Goal: Information Seeking & Learning: Check status

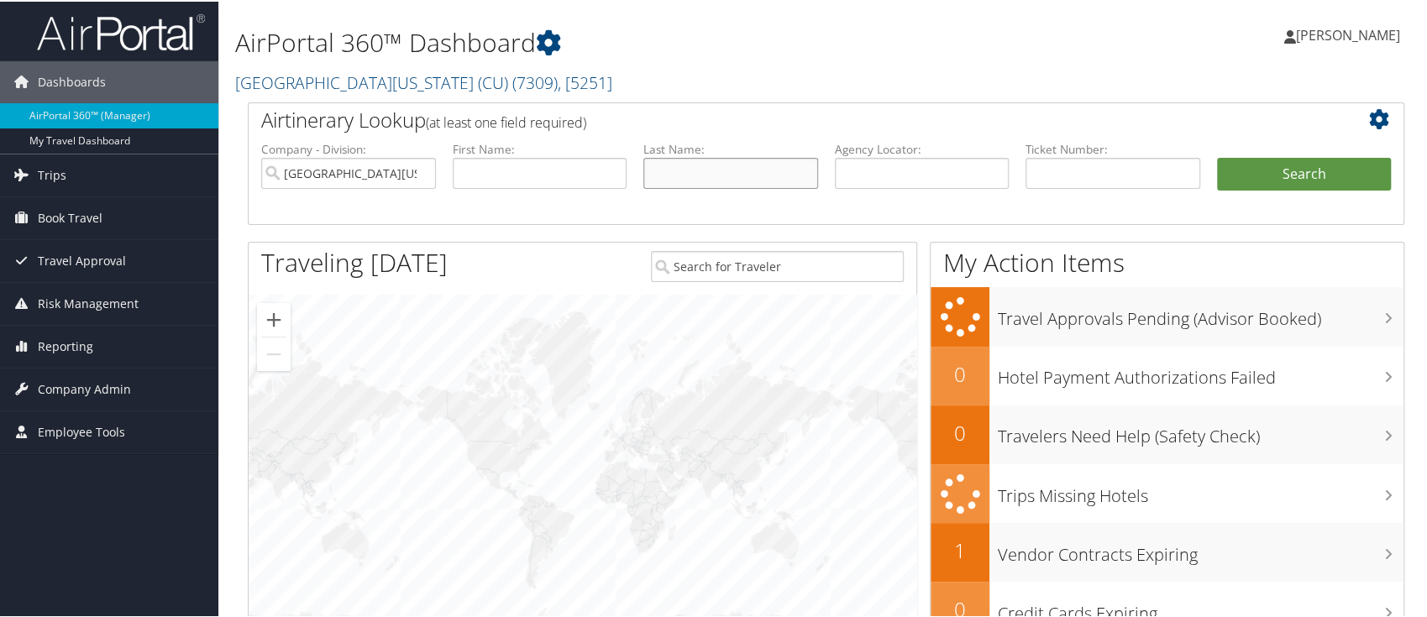
click at [670, 174] on input "text" at bounding box center [731, 171] width 175 height 31
type input "gore"
click at [1291, 173] on button "Search" at bounding box center [1304, 173] width 175 height 34
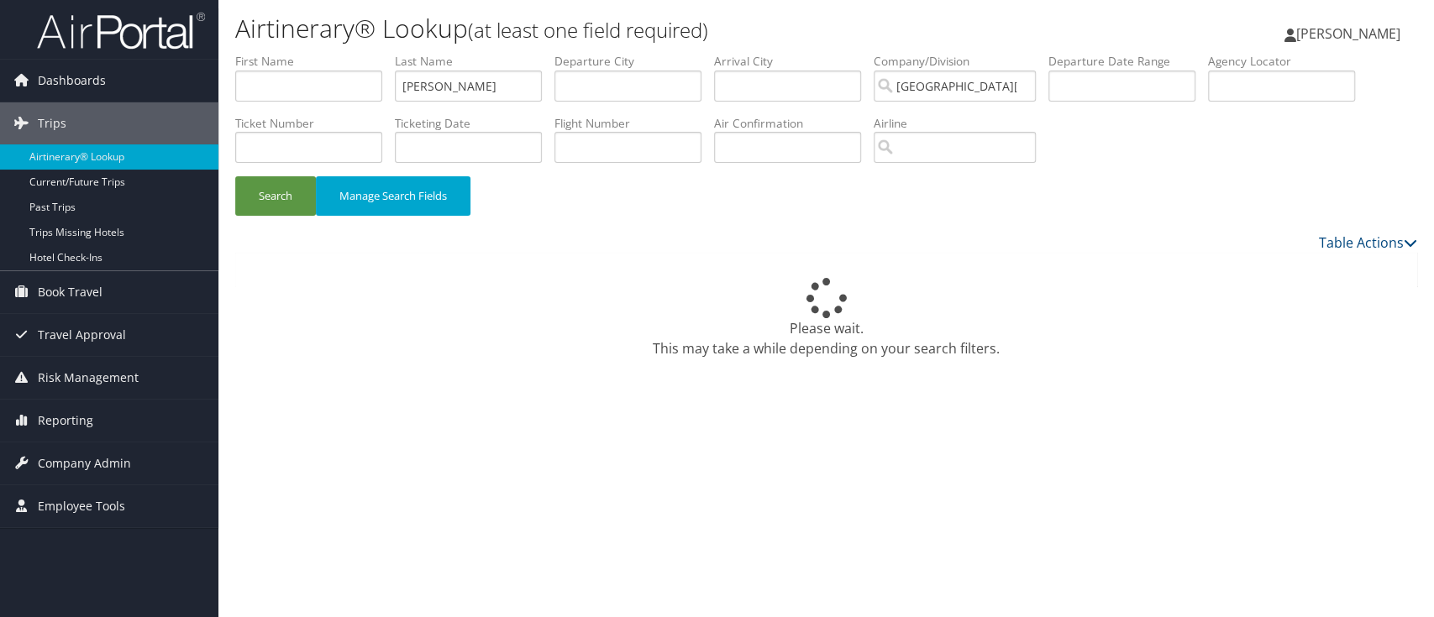
click at [106, 580] on div "Dashboards AirPortal 360™ (Manager) My Travel Dashboard Trips Airtinerary® Look…" at bounding box center [717, 308] width 1434 height 617
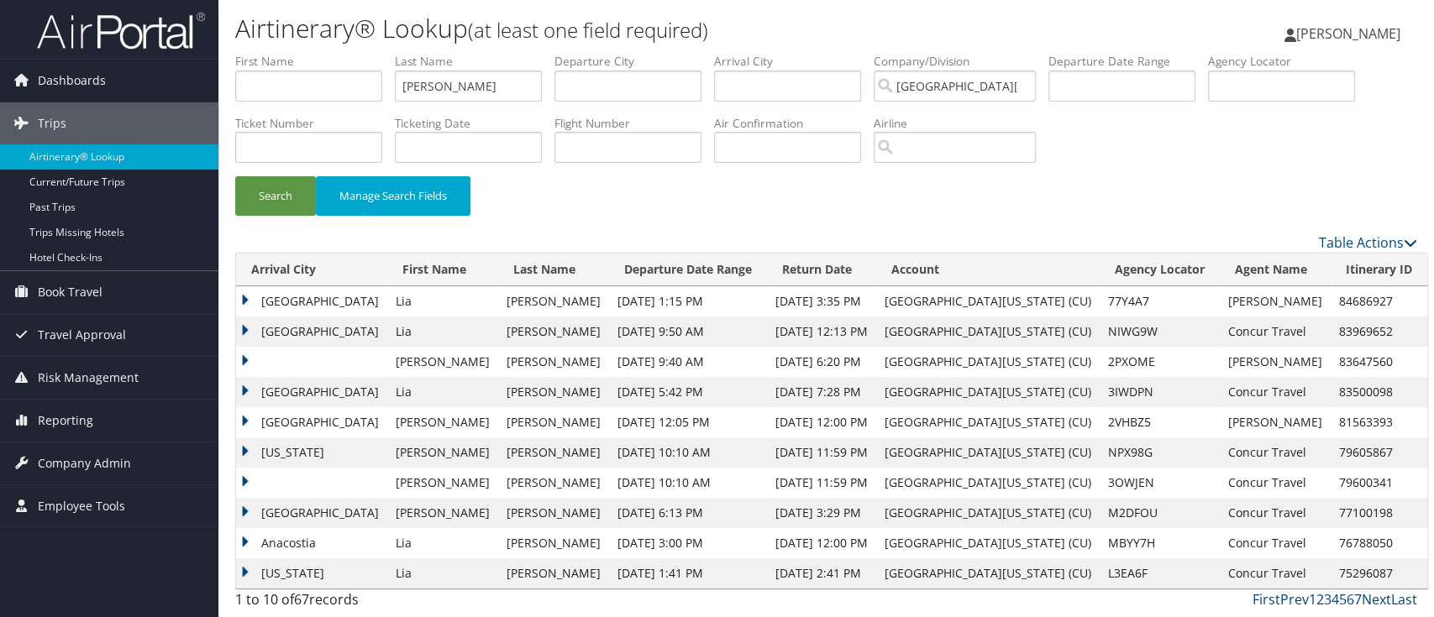
click at [249, 349] on td at bounding box center [311, 362] width 151 height 30
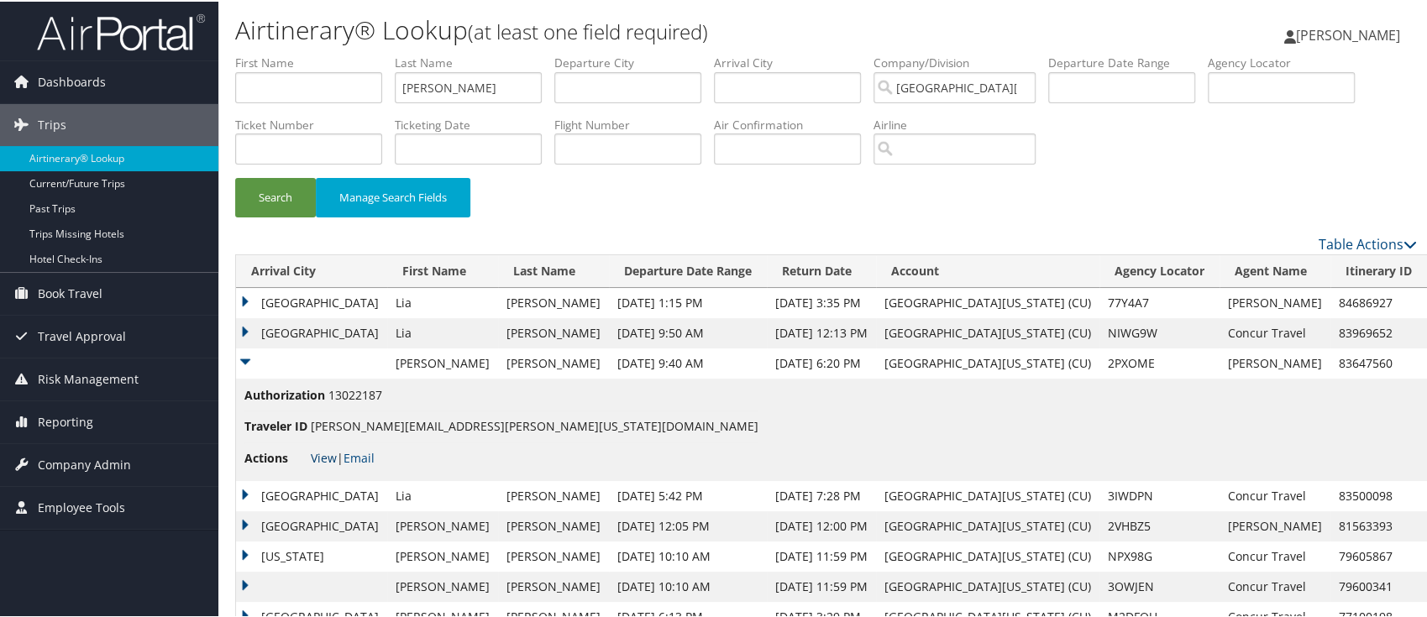
click at [318, 457] on link "View" at bounding box center [324, 457] width 26 height 16
click at [60, 407] on span "Reporting" at bounding box center [65, 421] width 55 height 42
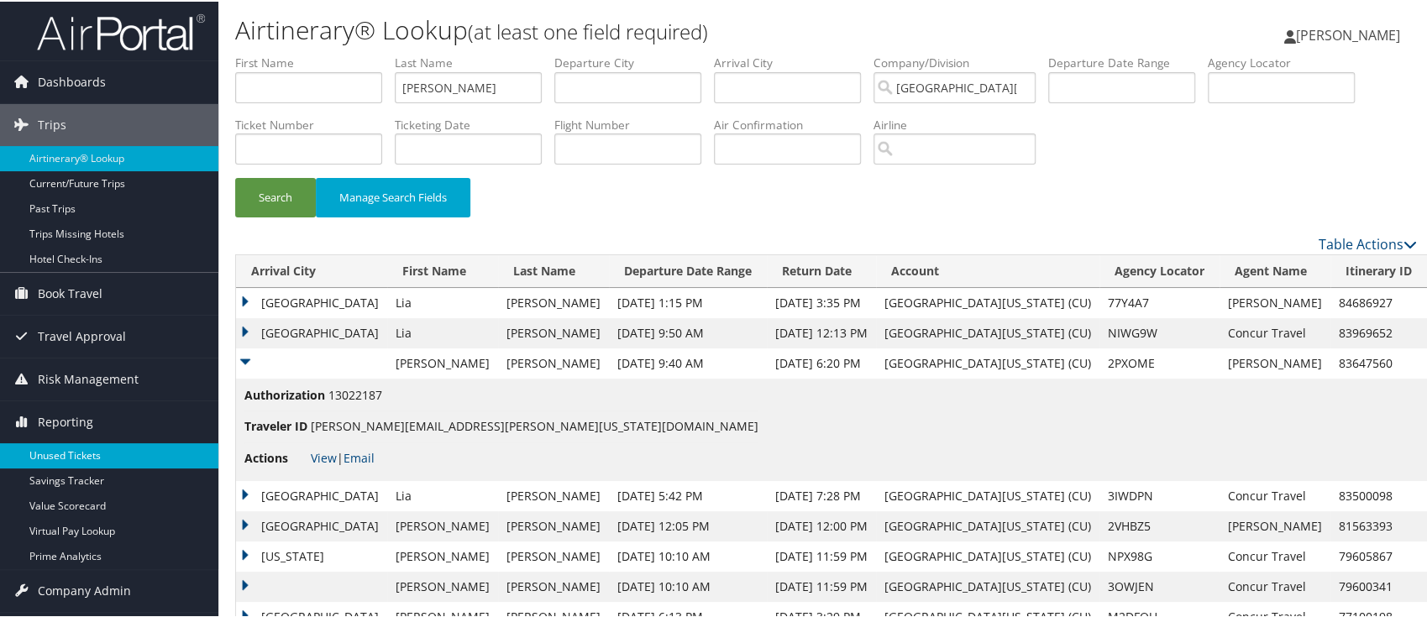
click at [58, 447] on link "Unused Tickets" at bounding box center [109, 454] width 218 height 25
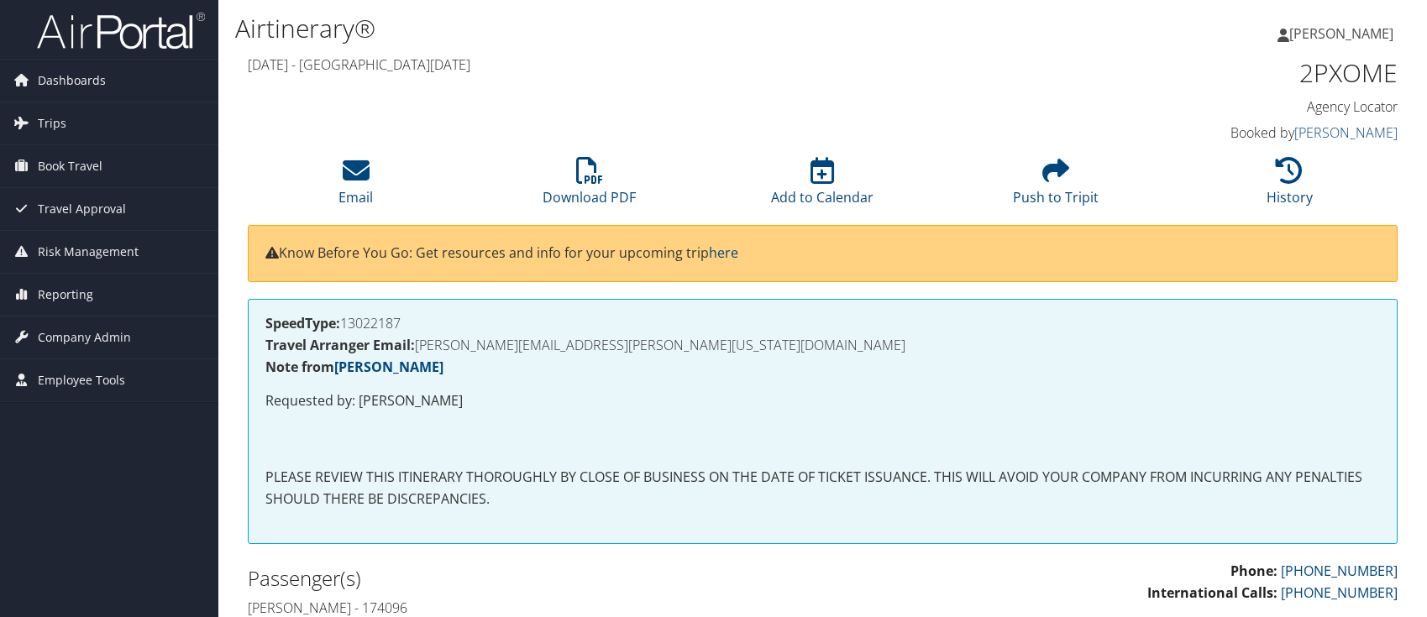
scroll to position [336, 0]
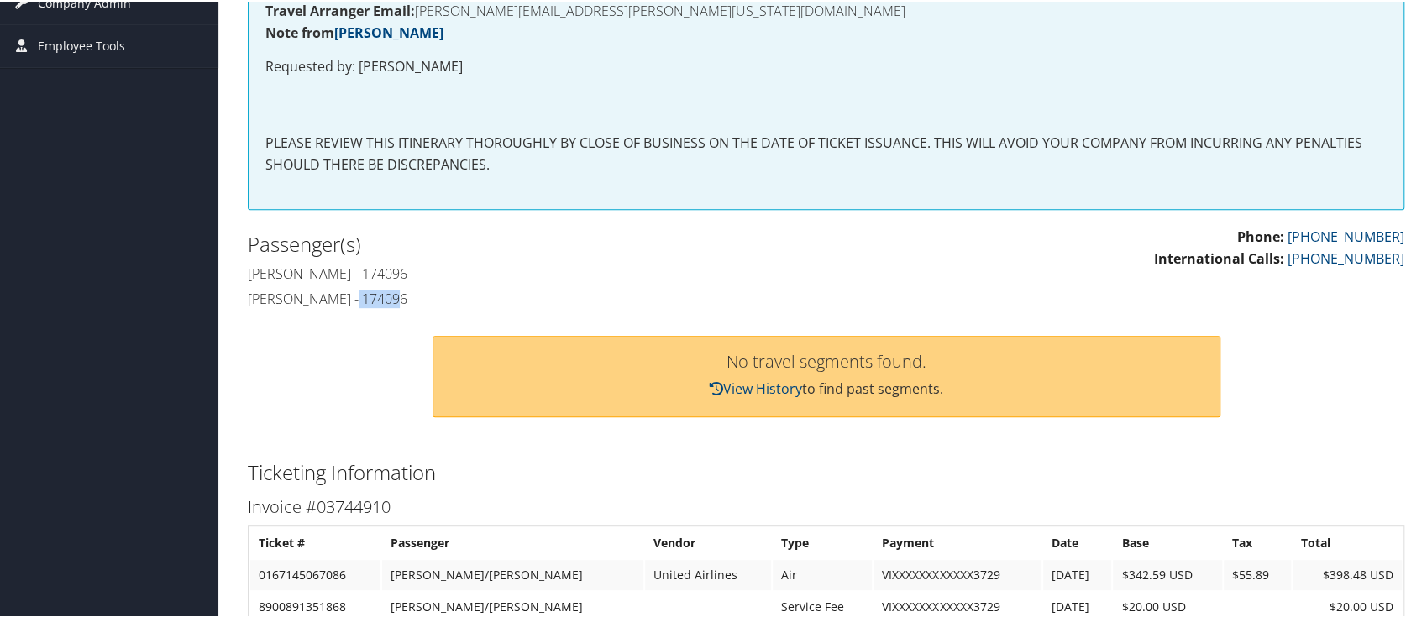
drag, startPoint x: 399, startPoint y: 301, endPoint x: 353, endPoint y: 299, distance: 46.2
click at [353, 299] on h4 "Kendall Gore - 174096" at bounding box center [531, 297] width 566 height 18
copy h4 "174096"
click at [688, 289] on h4 "Kendall Gore - 174096" at bounding box center [531, 297] width 566 height 18
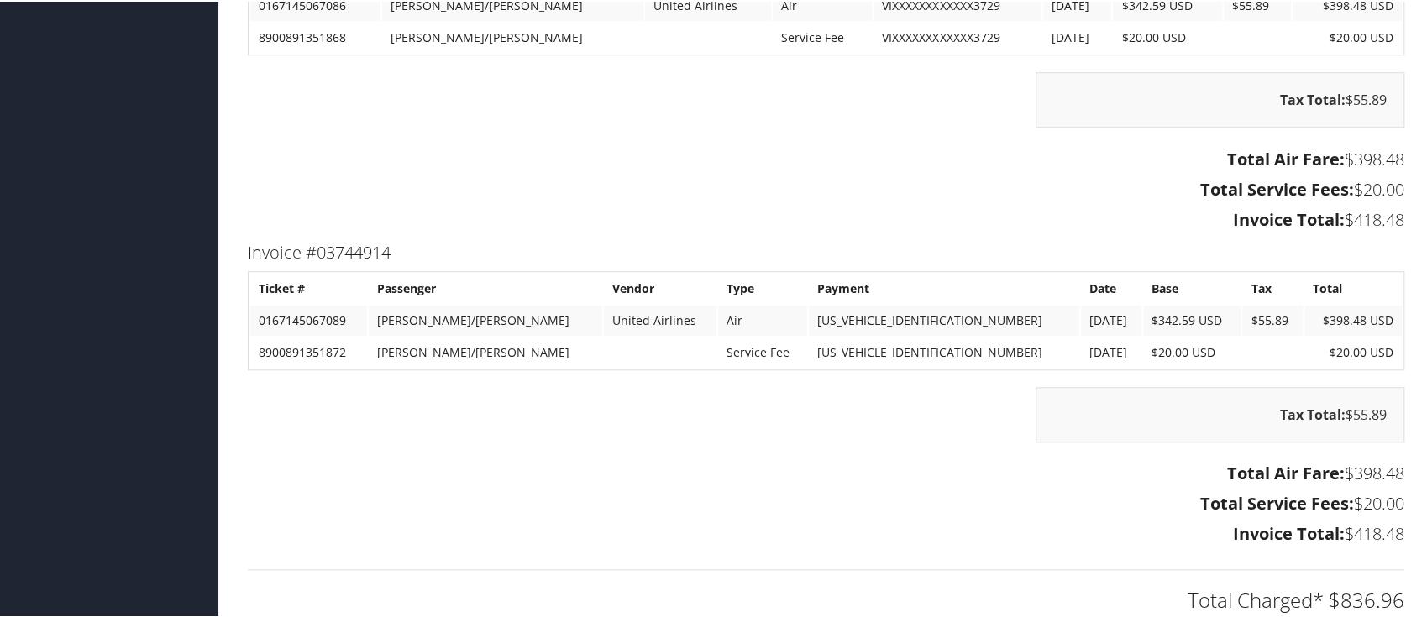
scroll to position [896, 0]
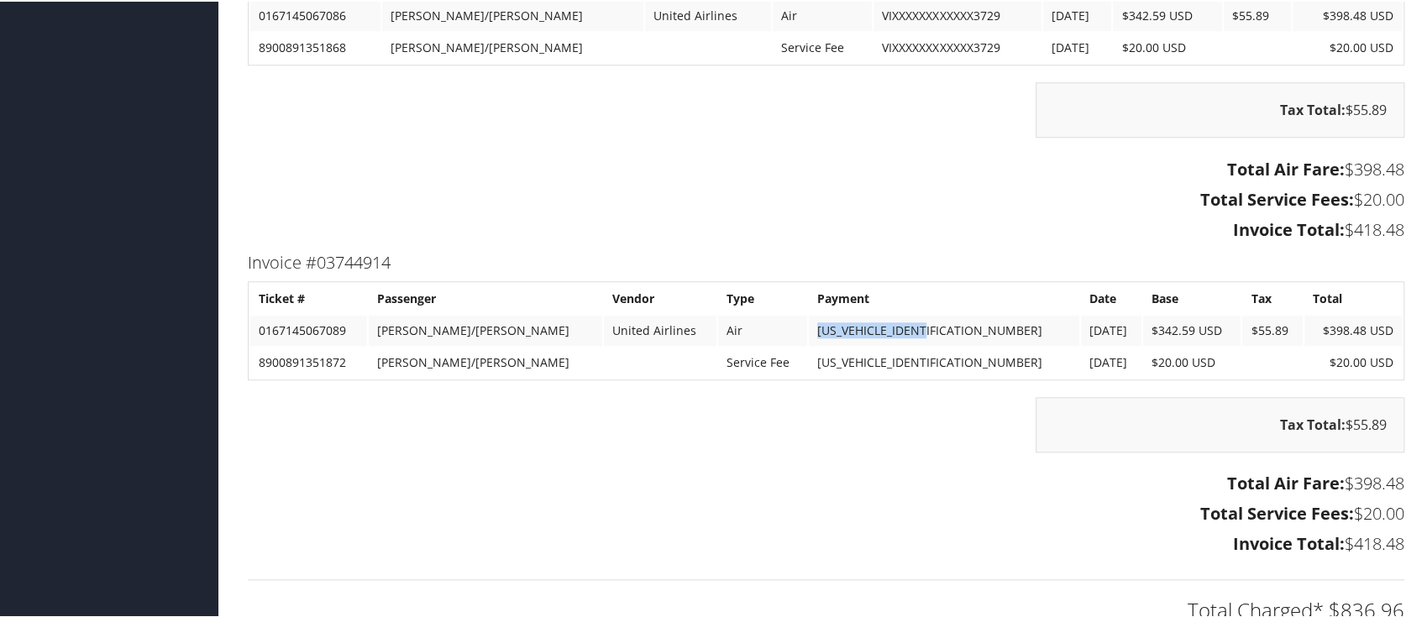
drag, startPoint x: 914, startPoint y: 323, endPoint x: 793, endPoint y: 318, distance: 121.1
click at [809, 318] on td "AXXXXXXXXXXXX5003" at bounding box center [944, 329] width 271 height 30
click at [809, 369] on td "AXXXXXXXXXXXX5003" at bounding box center [944, 361] width 271 height 30
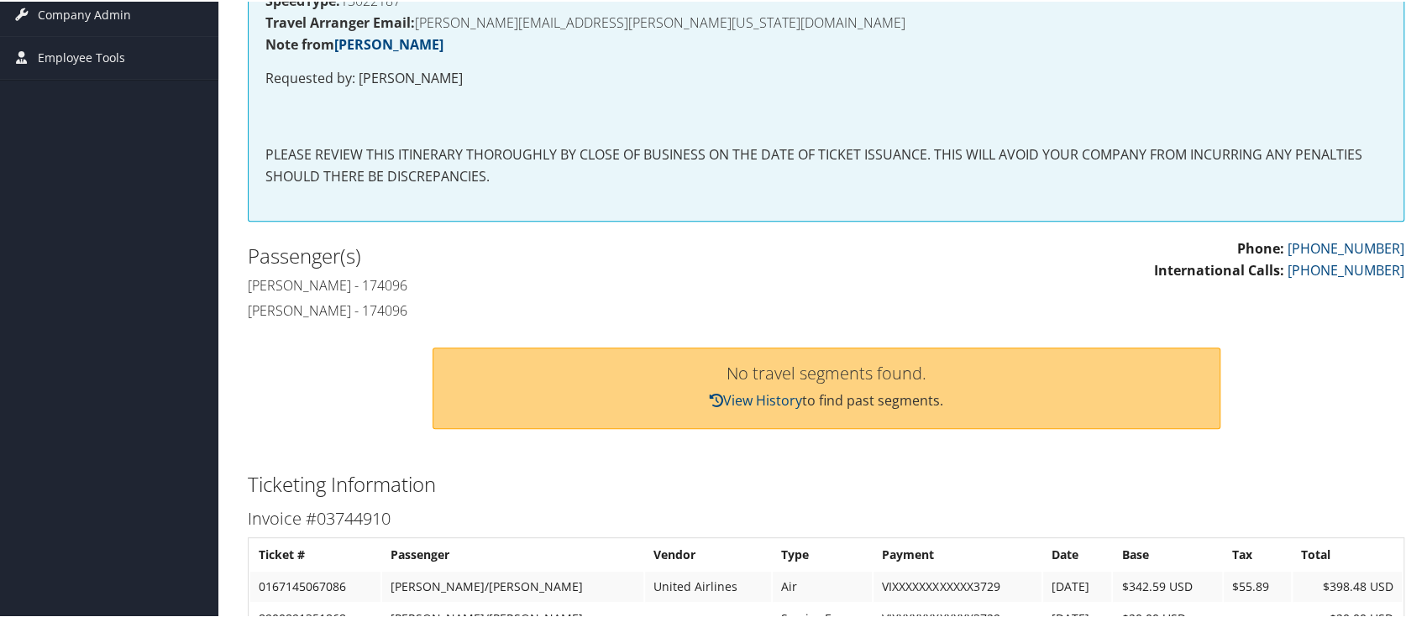
scroll to position [448, 0]
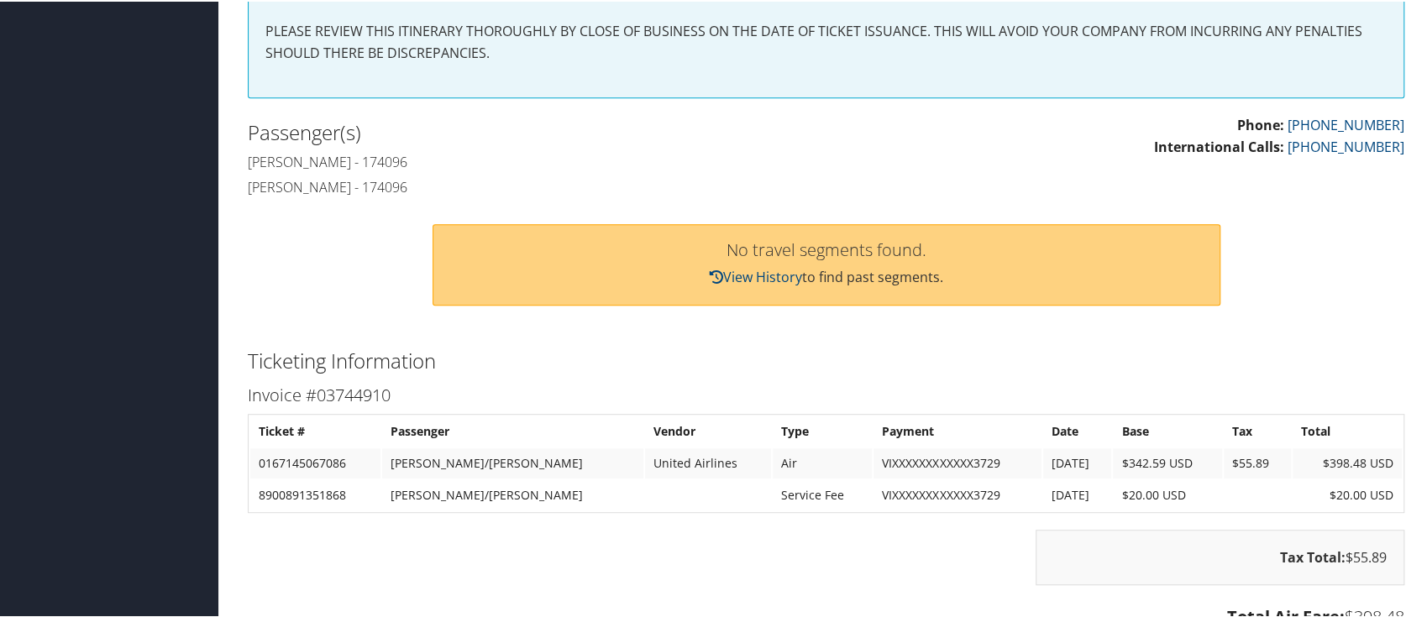
drag, startPoint x: 690, startPoint y: 374, endPoint x: 514, endPoint y: 190, distance: 254.3
drag, startPoint x: 528, startPoint y: 543, endPoint x: 501, endPoint y: 304, distance: 240.1
click at [528, 534] on div "Tax Total: $55.89" at bounding box center [826, 564] width 1182 height 72
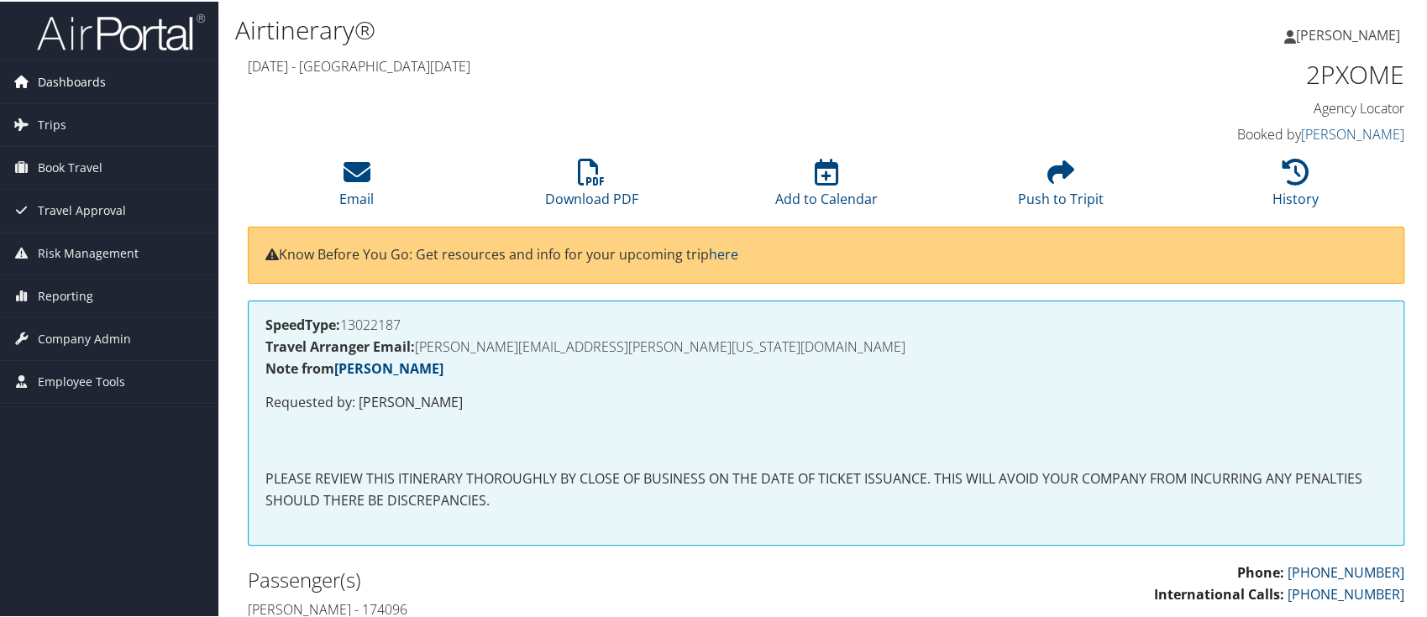
click at [96, 83] on span "Dashboards" at bounding box center [72, 81] width 68 height 42
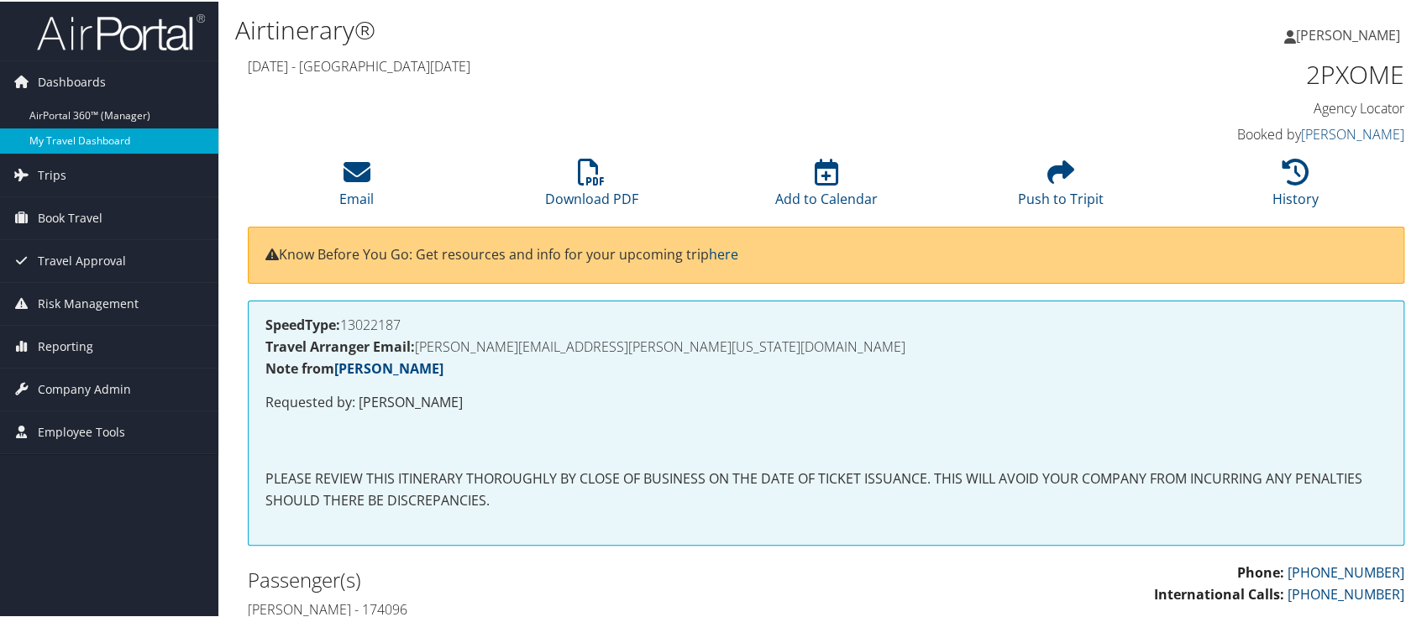
click at [67, 130] on link "My Travel Dashboard" at bounding box center [109, 139] width 218 height 25
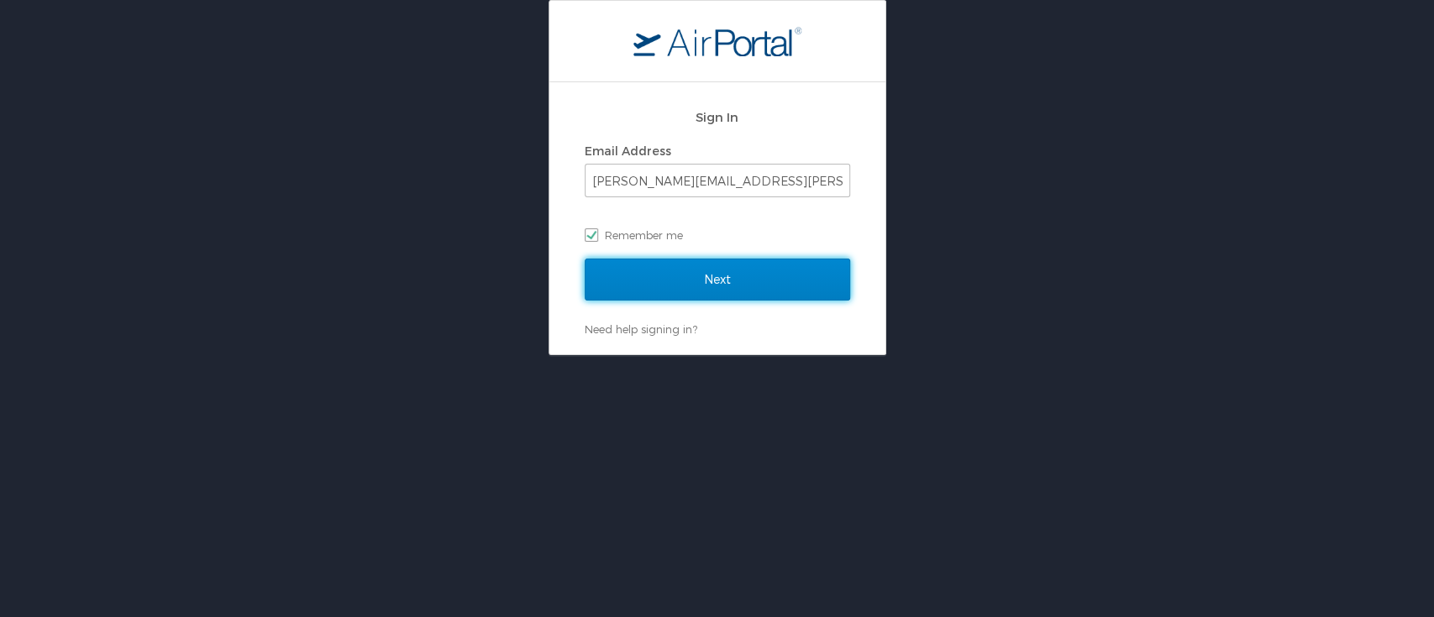
click at [701, 276] on input "Next" at bounding box center [717, 280] width 265 height 42
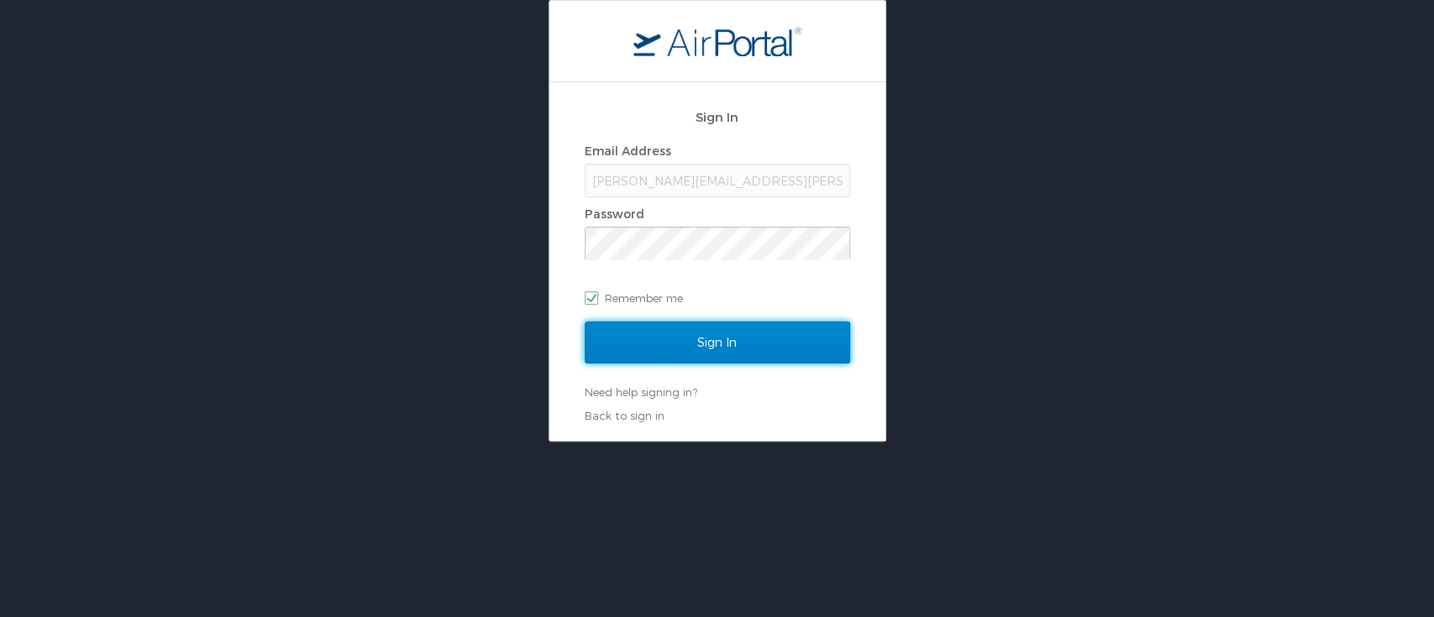
click at [701, 345] on input "Sign In" at bounding box center [717, 343] width 265 height 42
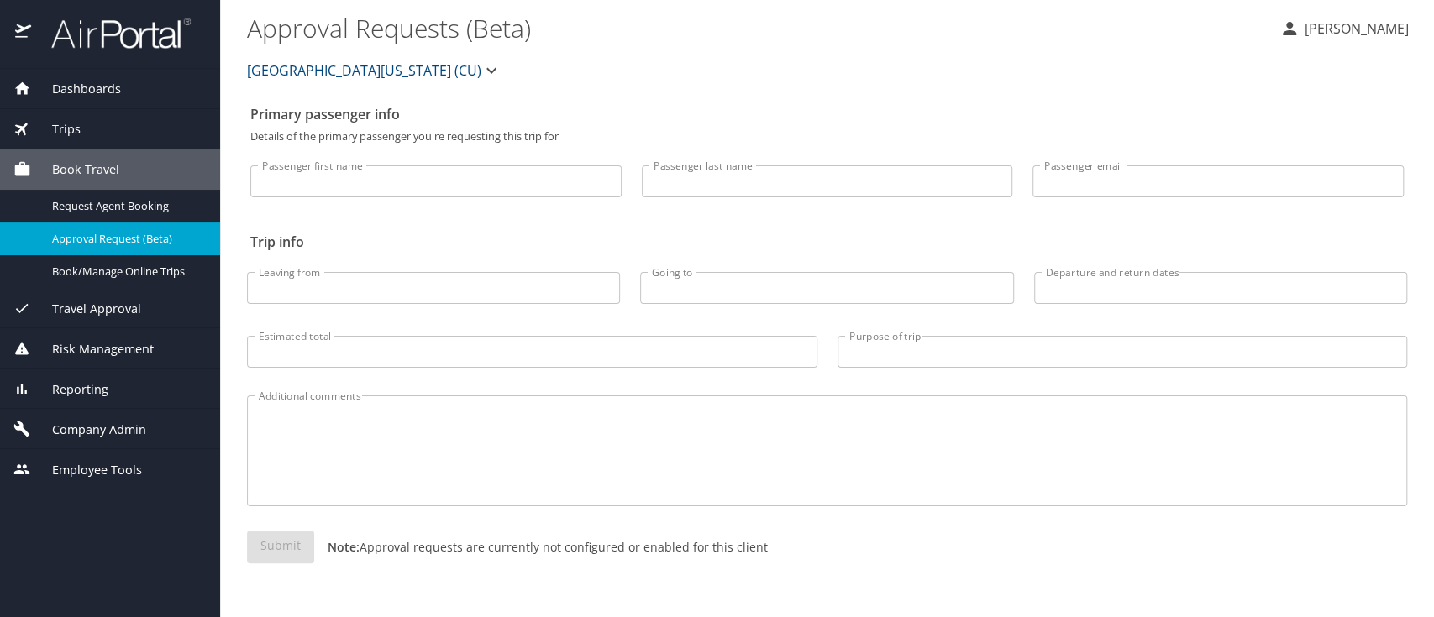
click at [71, 383] on span "Reporting" at bounding box center [69, 390] width 77 height 18
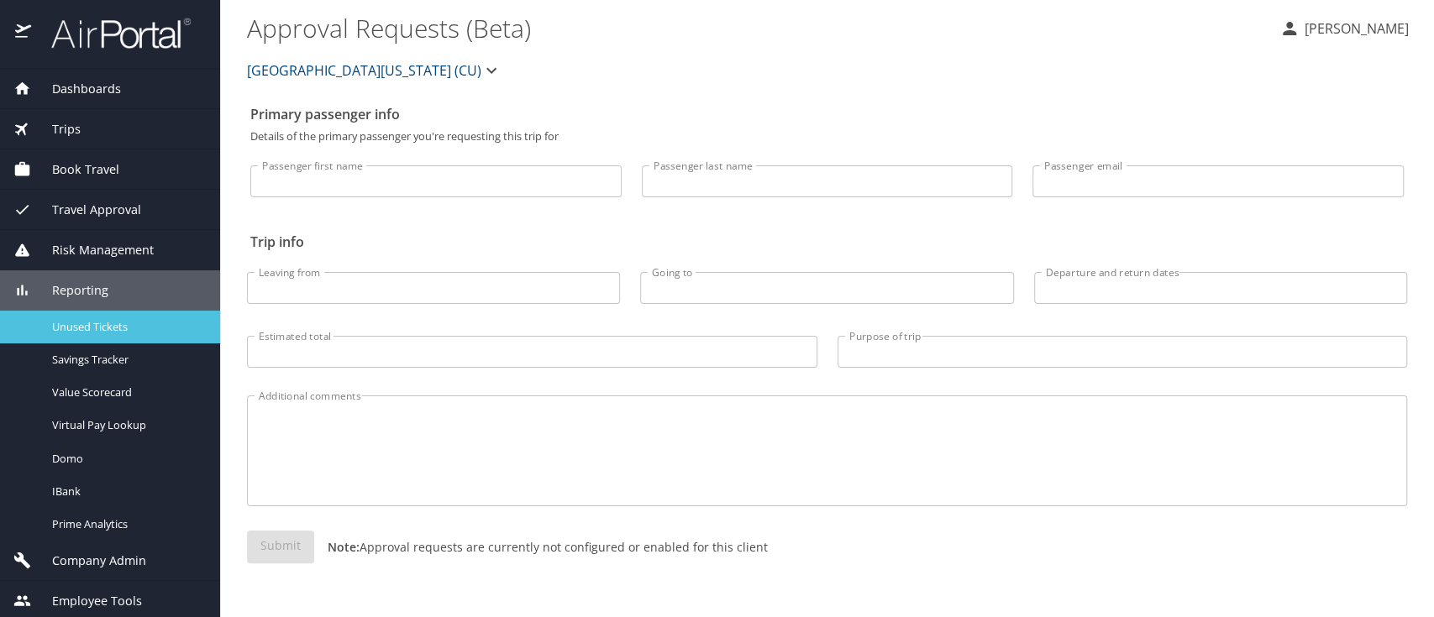
click at [74, 330] on span "Unused Tickets" at bounding box center [126, 327] width 148 height 16
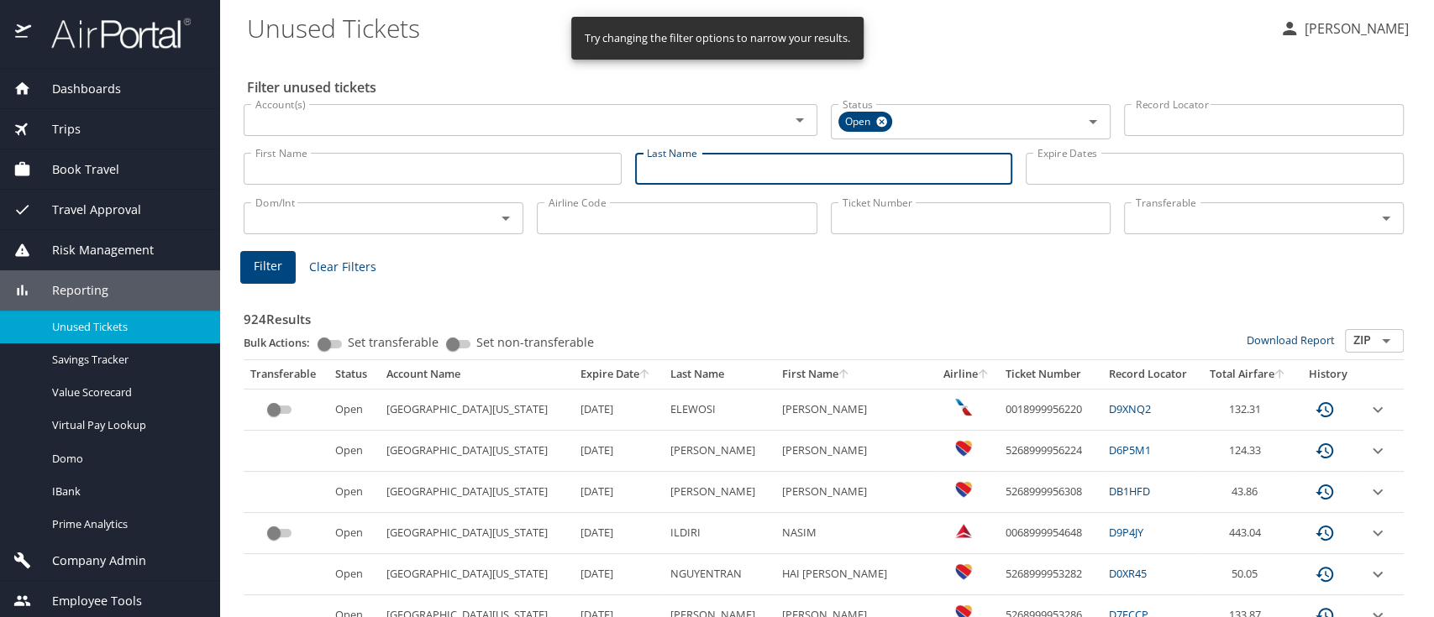
click at [679, 169] on input "Last Name" at bounding box center [824, 169] width 378 height 32
type input "gore"
click at [256, 265] on span "Filter" at bounding box center [268, 266] width 29 height 21
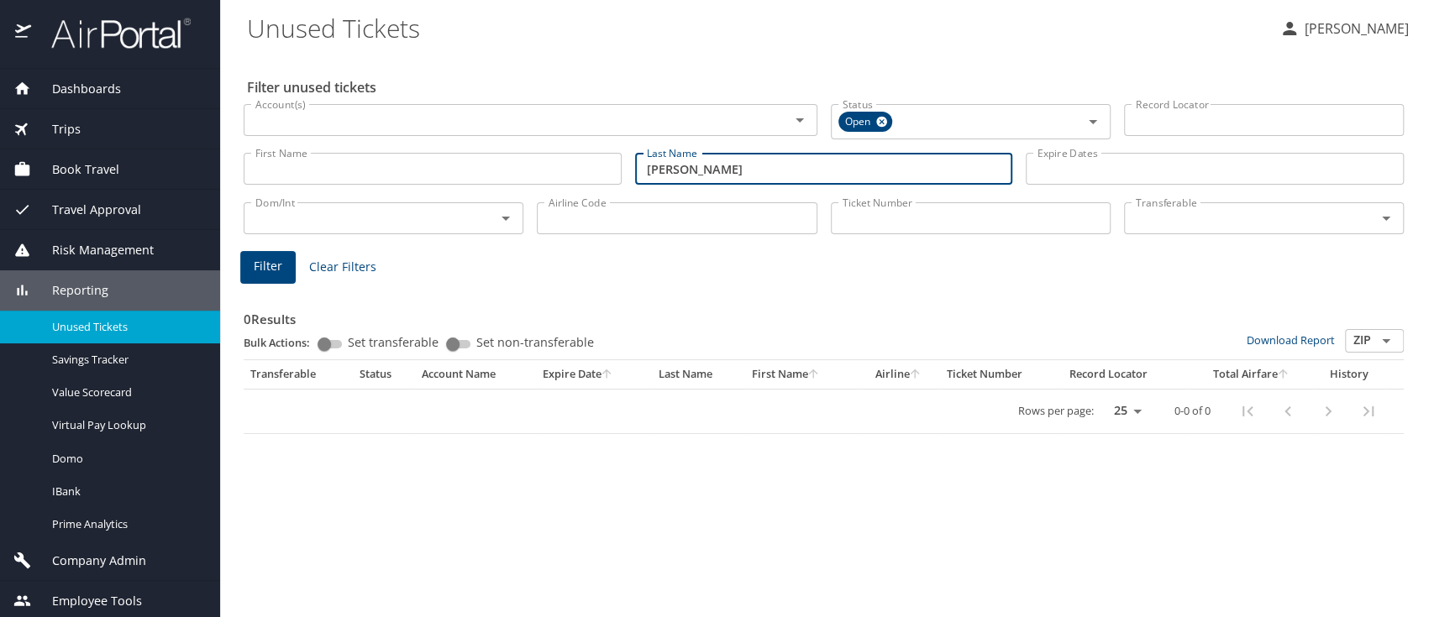
click at [696, 167] on input "gore" at bounding box center [824, 169] width 378 height 32
drag, startPoint x: 697, startPoint y: 172, endPoint x: 632, endPoint y: 170, distance: 65.6
click at [632, 170] on div "Last Name gore Last Name" at bounding box center [823, 169] width 391 height 60
click at [880, 125] on icon at bounding box center [881, 122] width 11 height 11
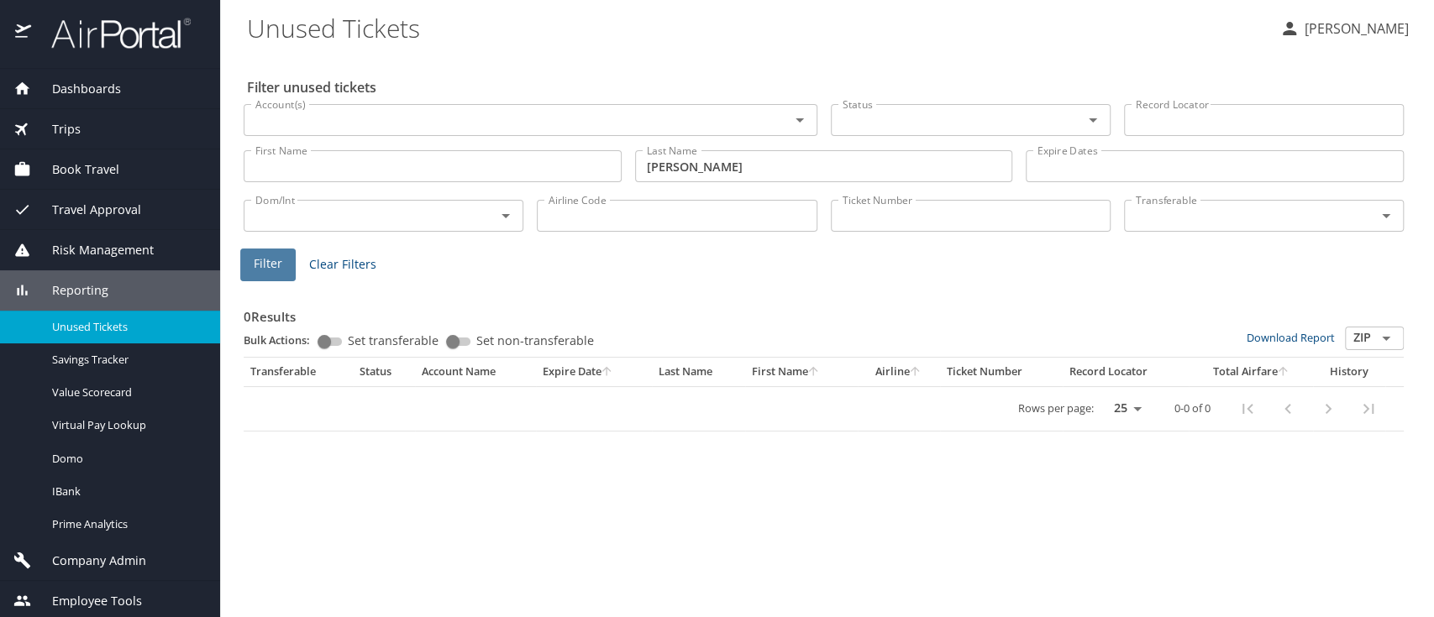
click at [269, 262] on span "Filter" at bounding box center [268, 264] width 29 height 21
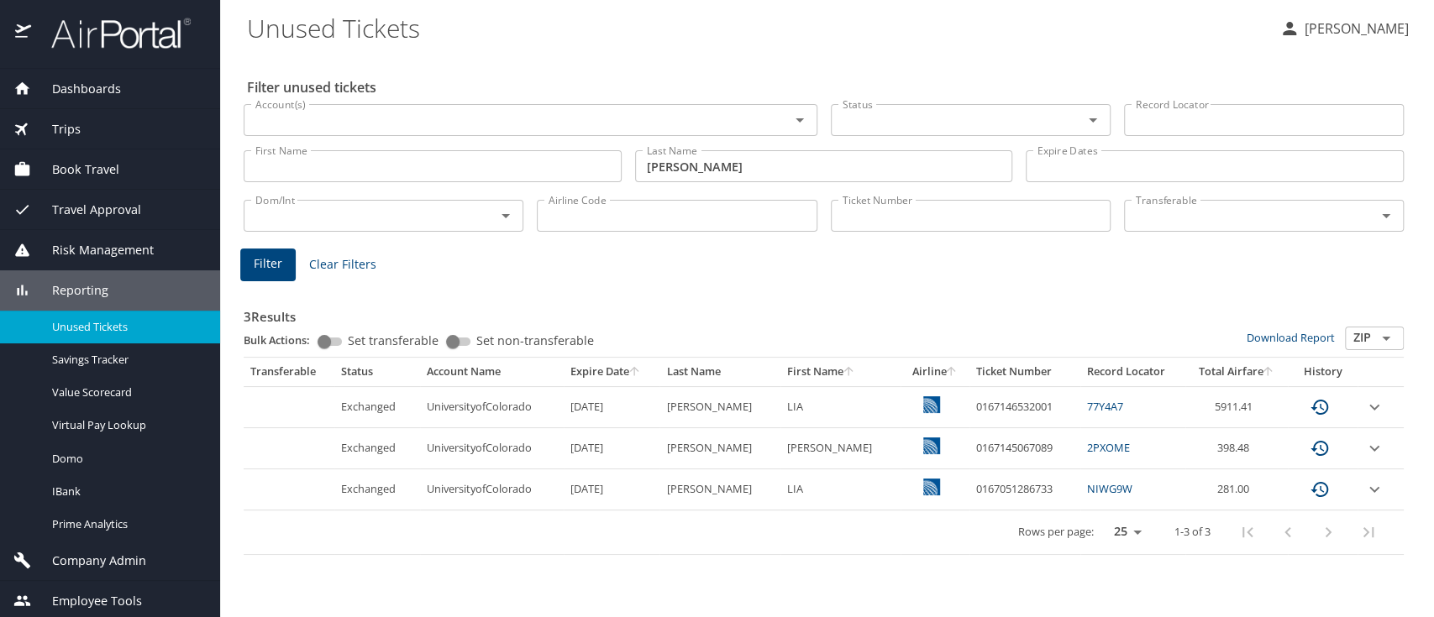
drag, startPoint x: 1308, startPoint y: 449, endPoint x: 901, endPoint y: 443, distance: 407.5
click at [919, 548] on table "Transferable Status Account Name Expire Date Last Name First Name Airline Ticke…" at bounding box center [824, 456] width 1160 height 197
drag, startPoint x: 1031, startPoint y: 444, endPoint x: 948, endPoint y: 456, distance: 84.0
click at [969, 456] on td "0167145067089" at bounding box center [1024, 448] width 111 height 41
copy td "0167145067089"
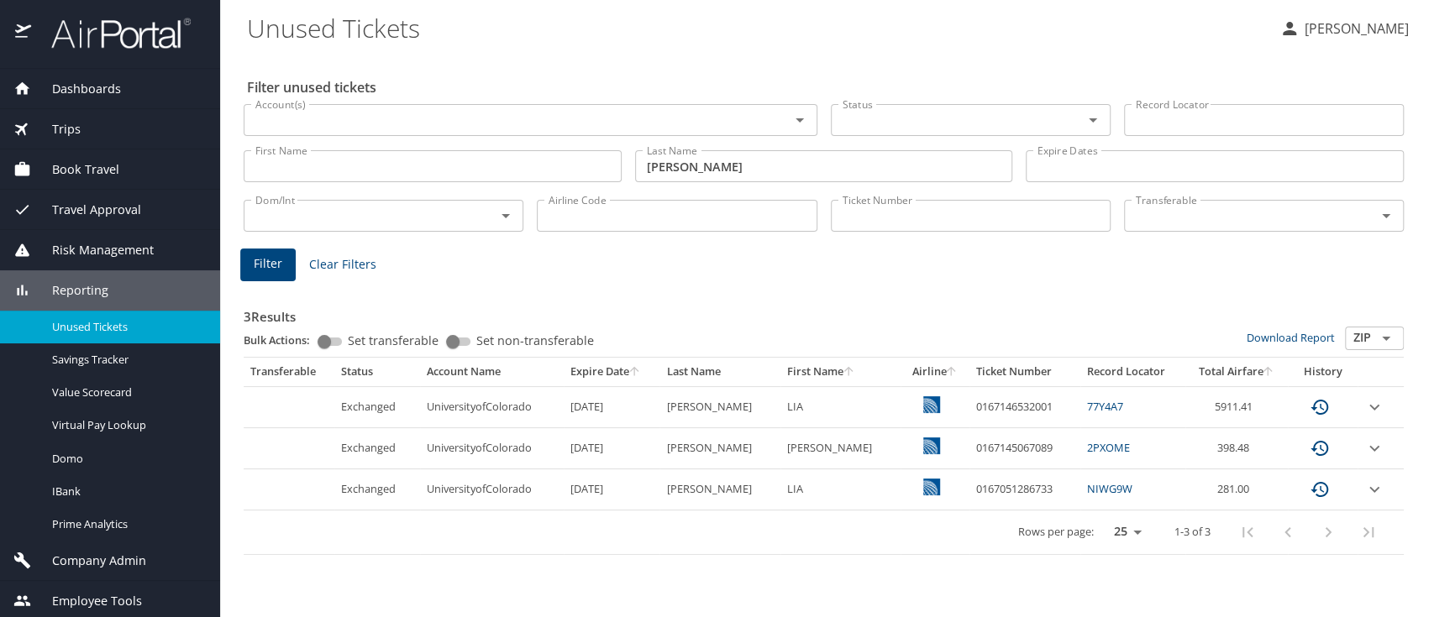
click at [954, 299] on h3 "3 Results" at bounding box center [824, 311] width 1160 height 29
click at [1019, 449] on td "0167145067089" at bounding box center [1024, 448] width 111 height 41
drag, startPoint x: 1026, startPoint y: 446, endPoint x: 943, endPoint y: 454, distance: 83.5
click at [969, 454] on td "0167145067089" at bounding box center [1024, 448] width 111 height 41
copy td "0167145067089"
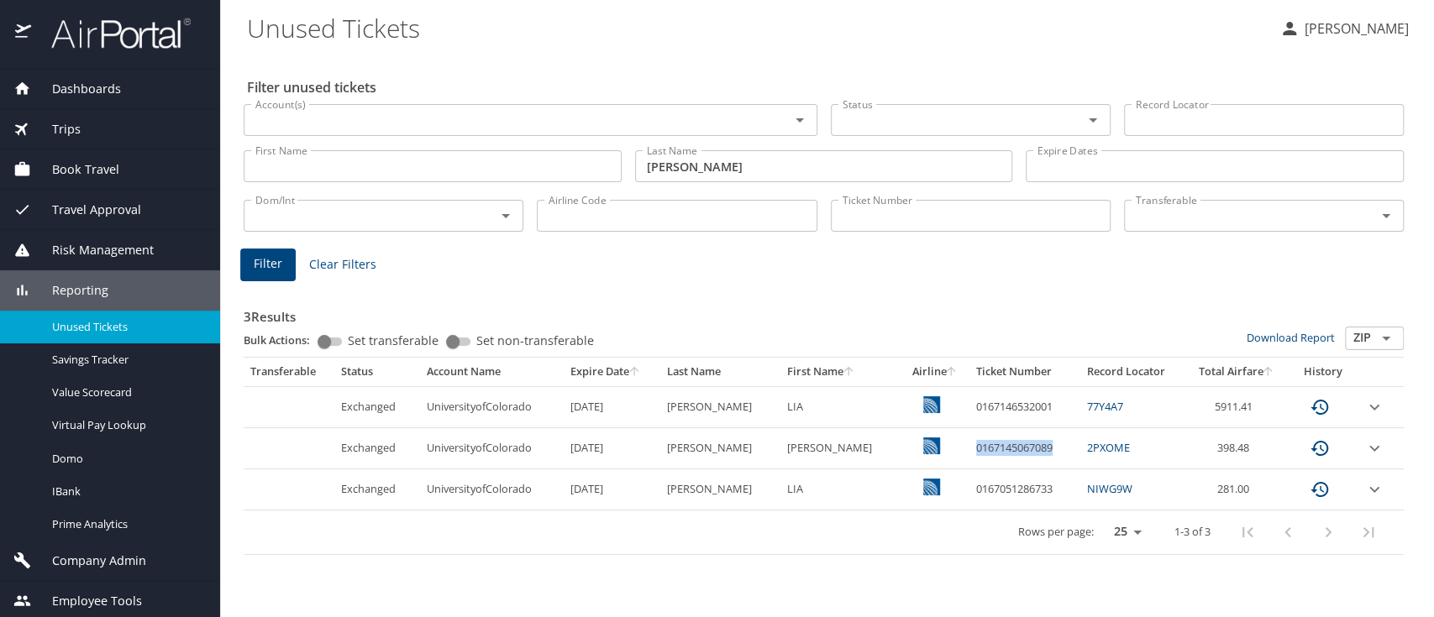
click at [79, 81] on span "Dashboards" at bounding box center [76, 89] width 90 height 18
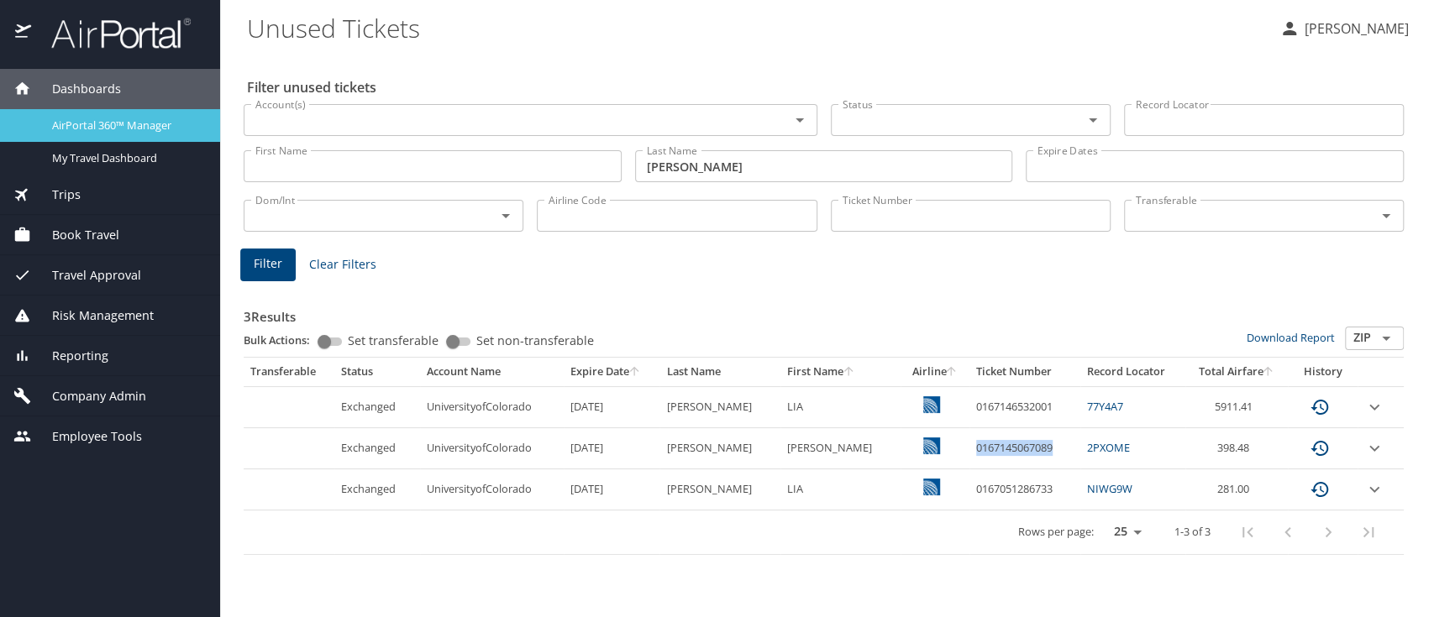
click at [87, 125] on span "AirPortal 360™ Manager" at bounding box center [126, 126] width 148 height 16
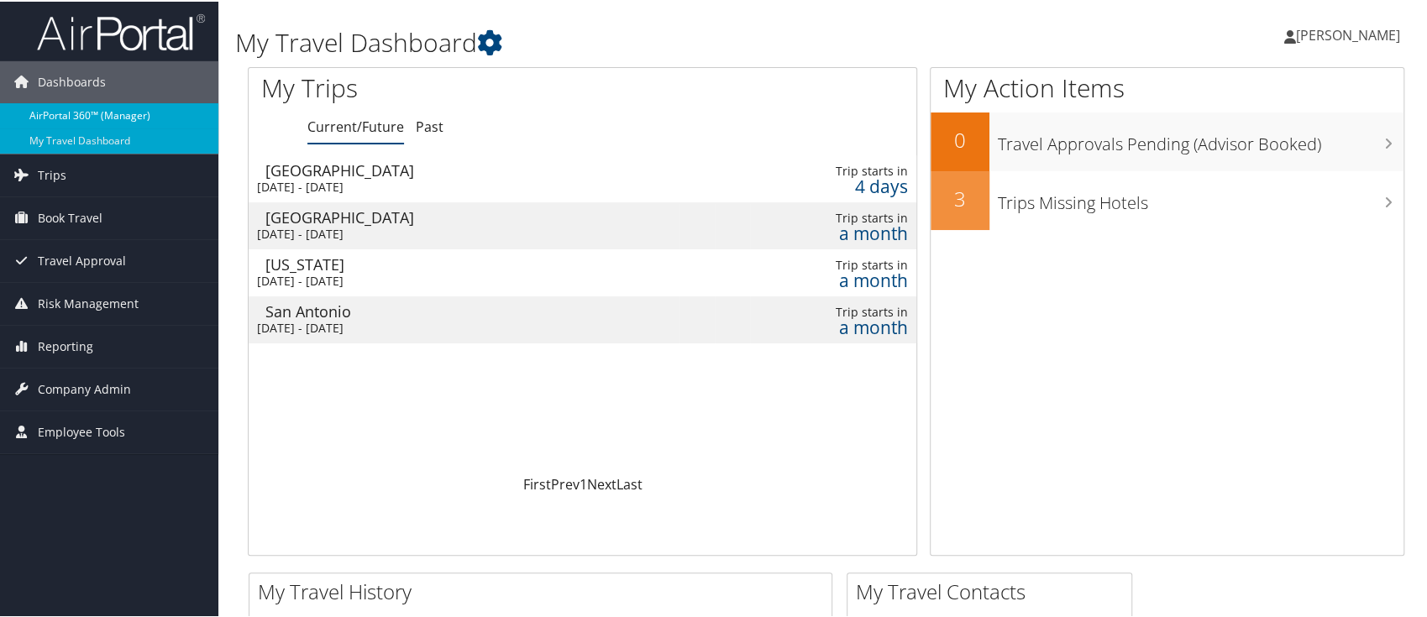
click at [81, 114] on link "AirPortal 360™ (Manager)" at bounding box center [109, 114] width 218 height 25
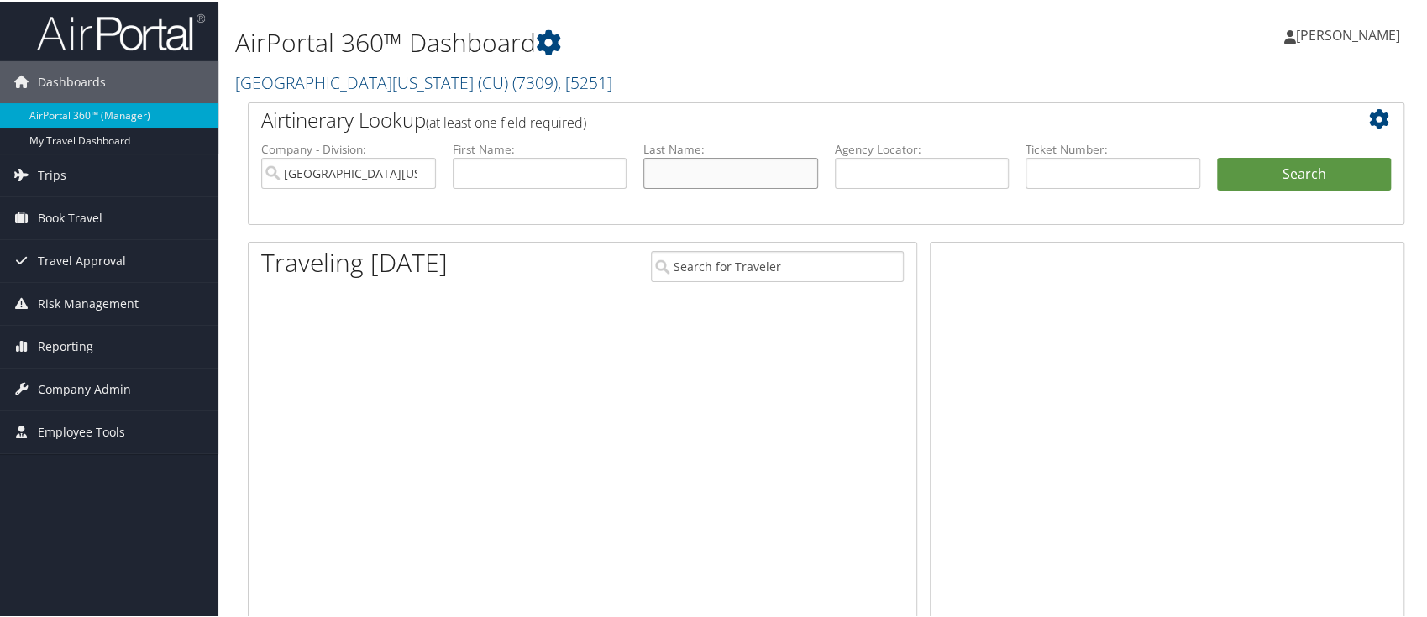
click at [686, 160] on input "text" at bounding box center [731, 171] width 175 height 31
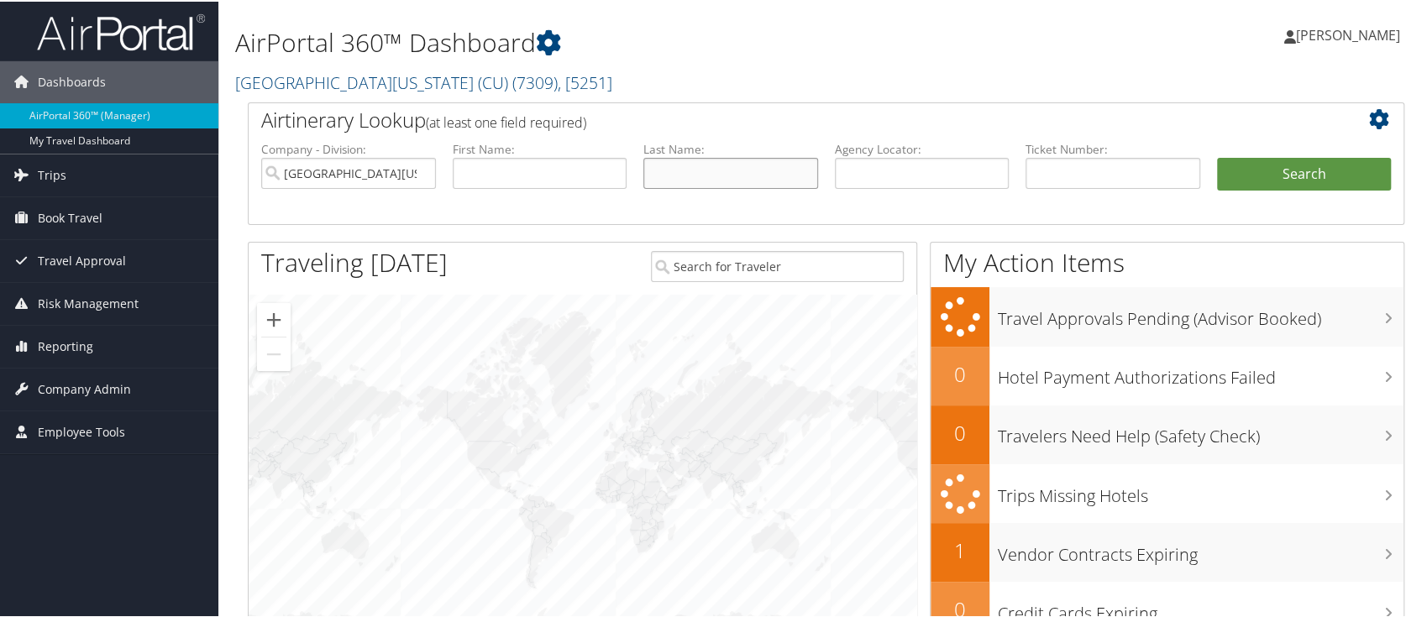
paste input "0167145067089"
type input "0167145067089"
click at [1274, 165] on button "Search" at bounding box center [1304, 173] width 175 height 34
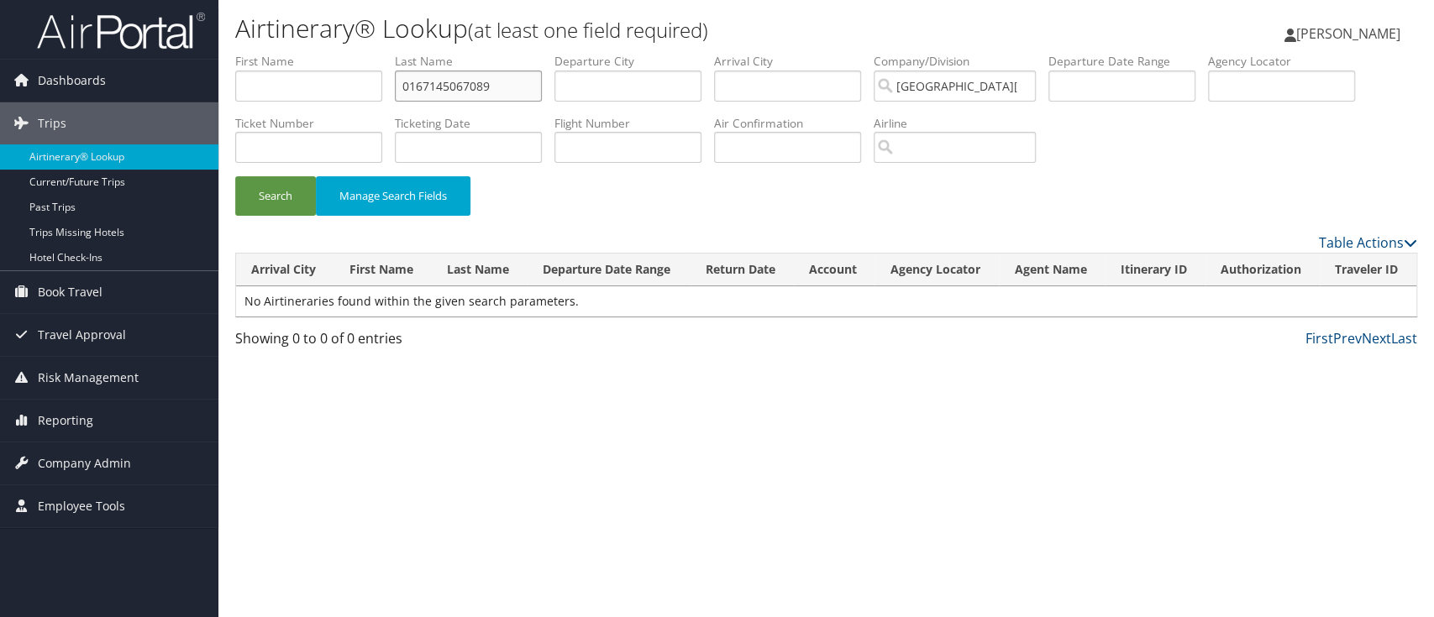
drag, startPoint x: 510, startPoint y: 91, endPoint x: 345, endPoint y: 103, distance: 165.1
click at [345, 53] on ul "First Name Last Name 0167145067089 Departure City Arrival City Company/Division…" at bounding box center [826, 53] width 1182 height 0
type input "\"
click at [604, 147] on input "text" at bounding box center [627, 147] width 147 height 31
click at [343, 152] on input "text" at bounding box center [308, 147] width 147 height 31
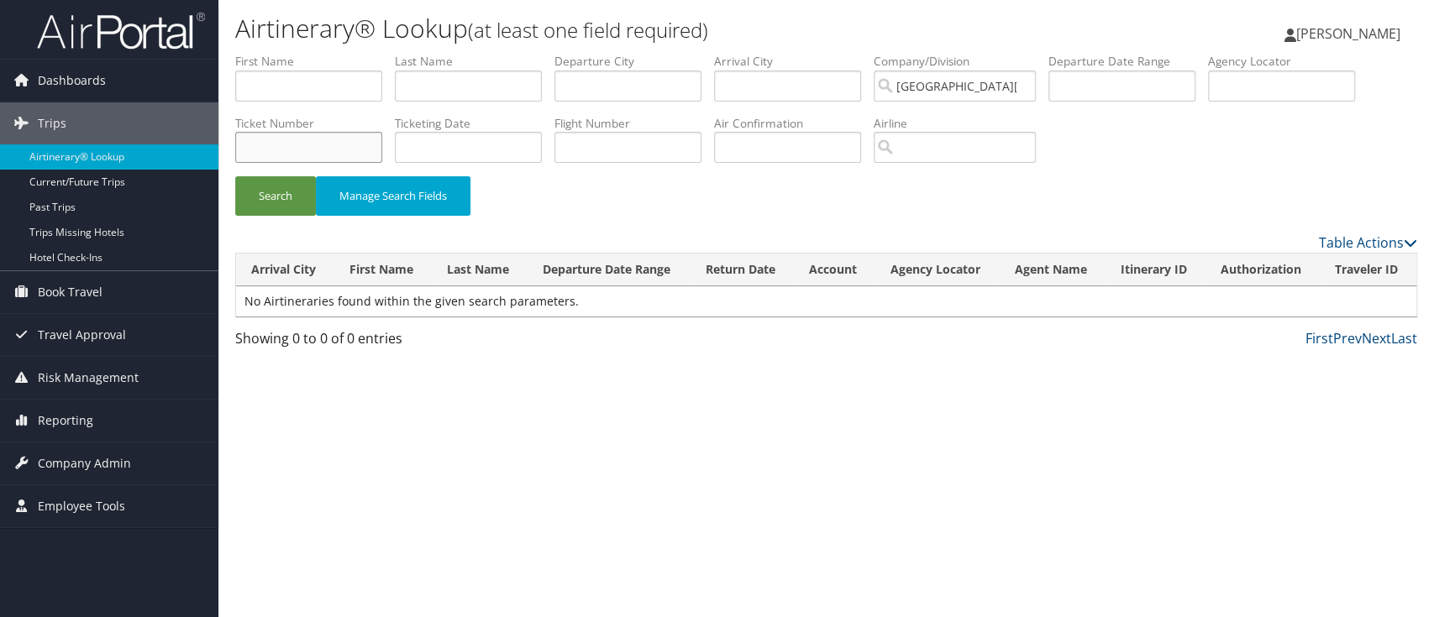
paste input "0167145067089"
type input "0167145067089"
click at [266, 197] on button "Search" at bounding box center [275, 195] width 81 height 39
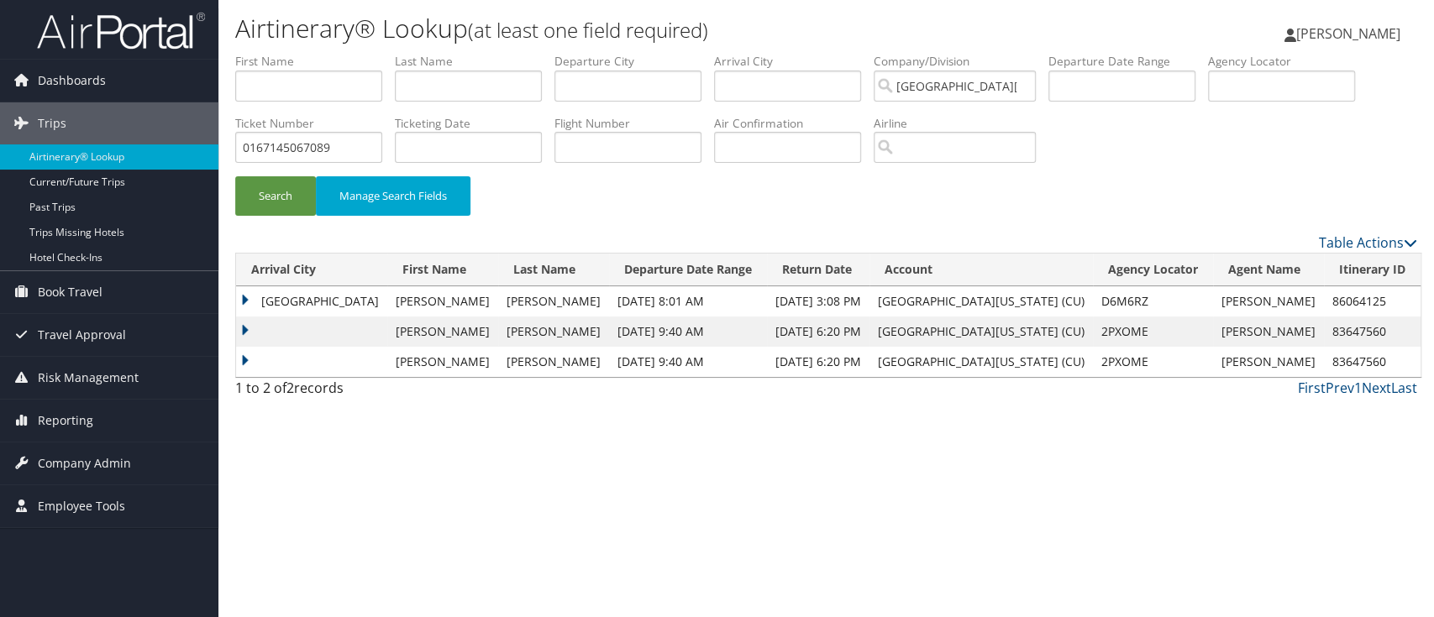
click at [244, 362] on td at bounding box center [311, 362] width 151 height 30
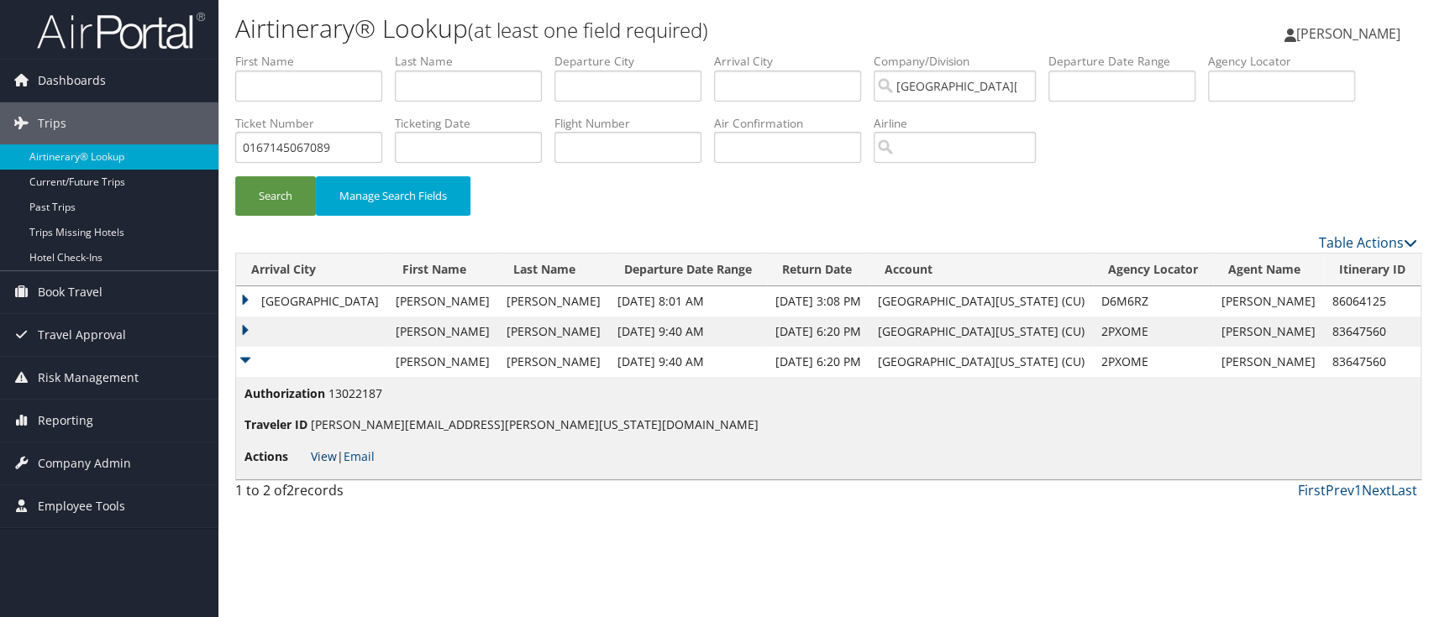
click at [326, 455] on link "View" at bounding box center [324, 457] width 26 height 16
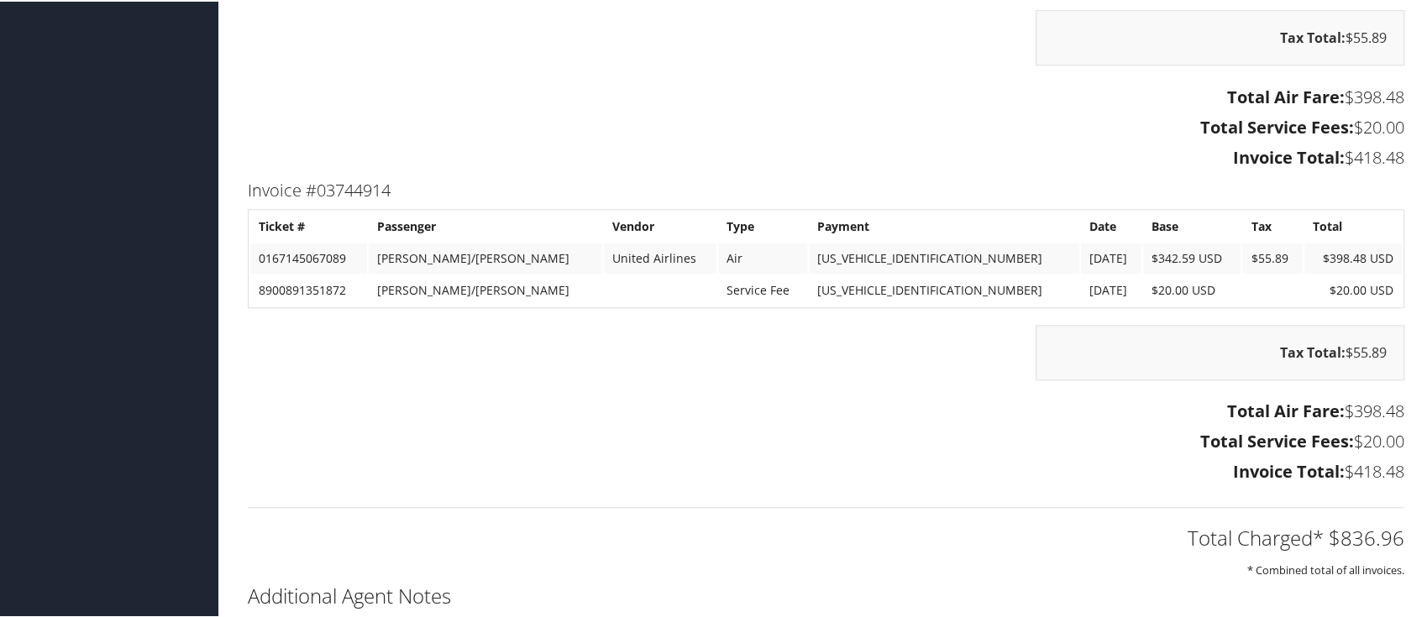
scroll to position [1008, 0]
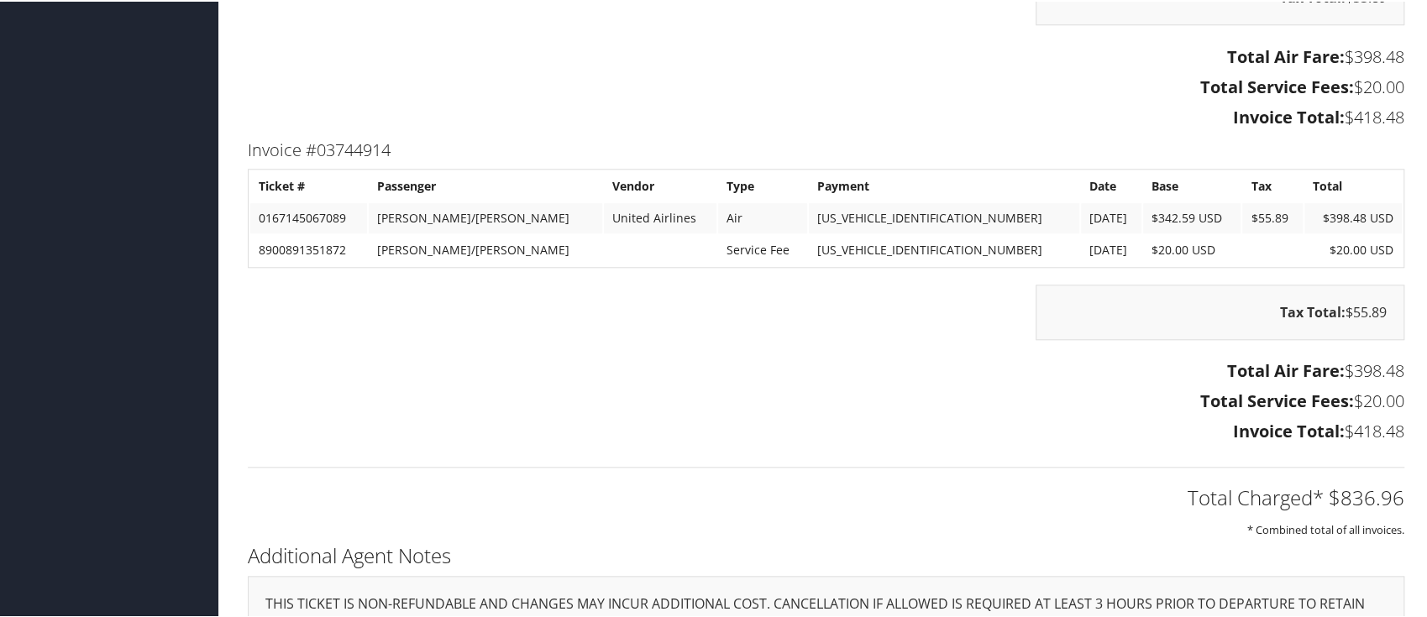
click at [938, 228] on td "[US_VEHICLE_IDENTIFICATION_NUMBER]" at bounding box center [944, 217] width 271 height 30
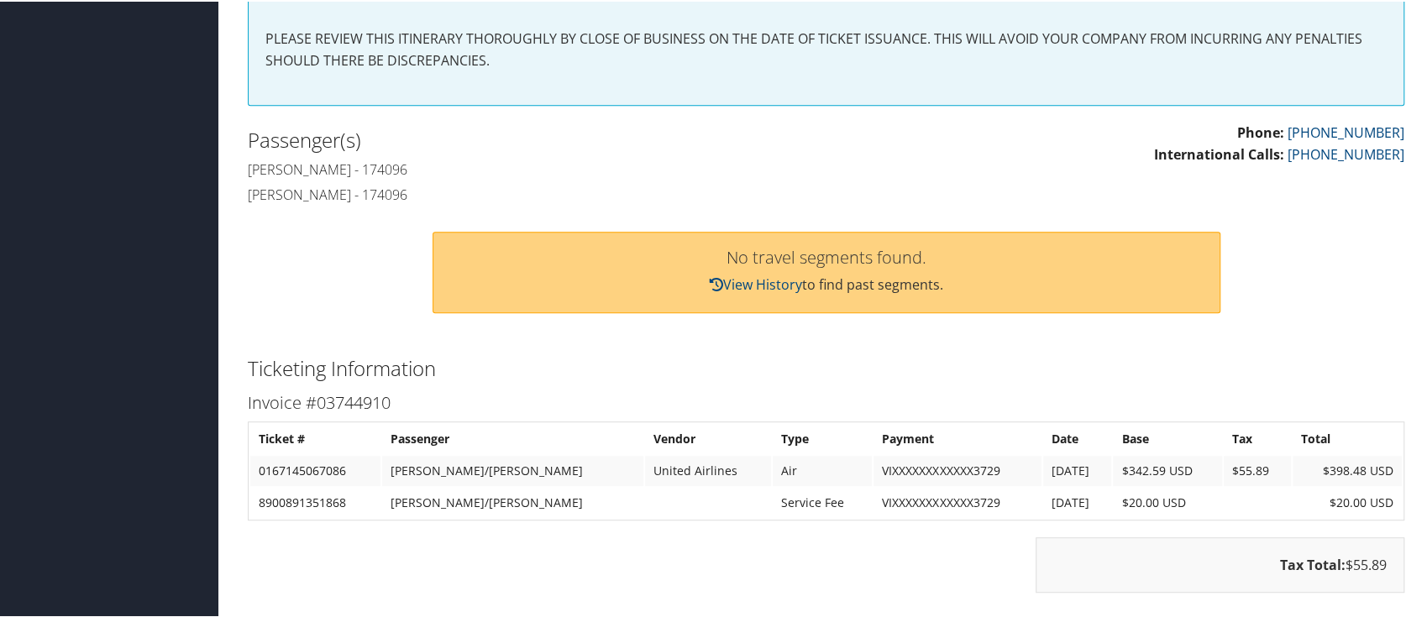
scroll to position [0, 0]
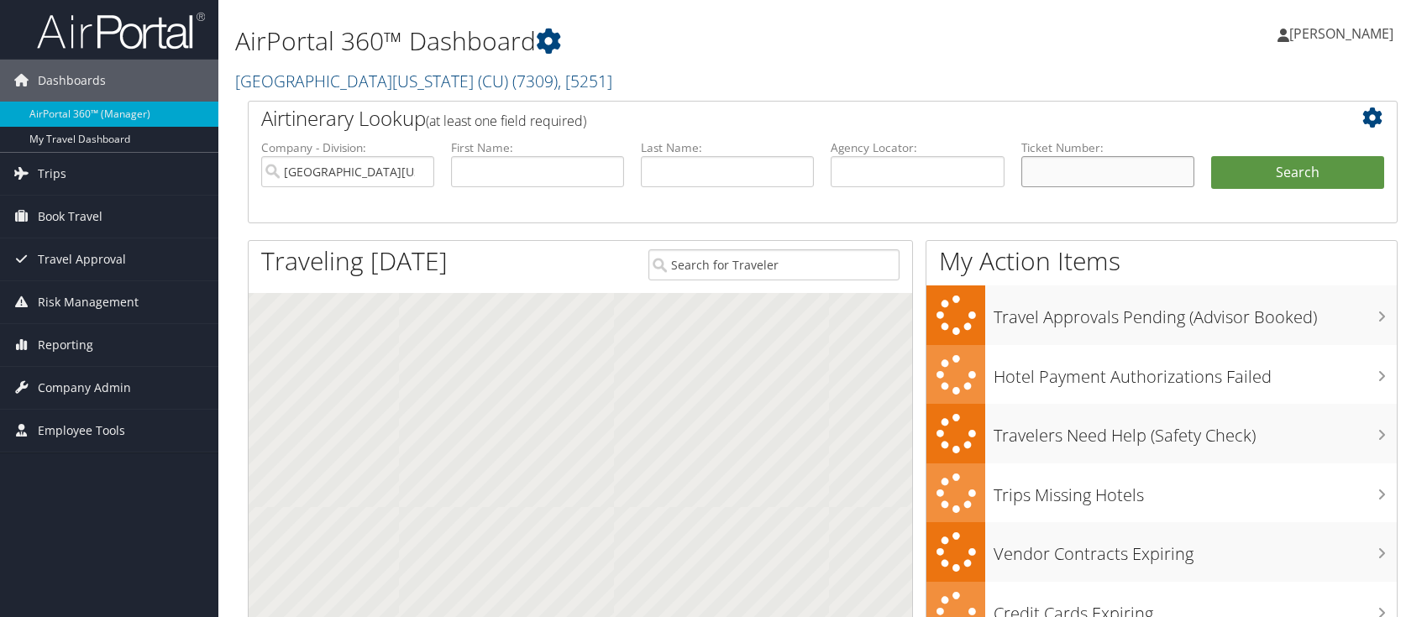
drag, startPoint x: 0, startPoint y: 0, endPoint x: 1093, endPoint y: 185, distance: 1108.5
click at [1093, 185] on input "text" at bounding box center [1108, 171] width 173 height 31
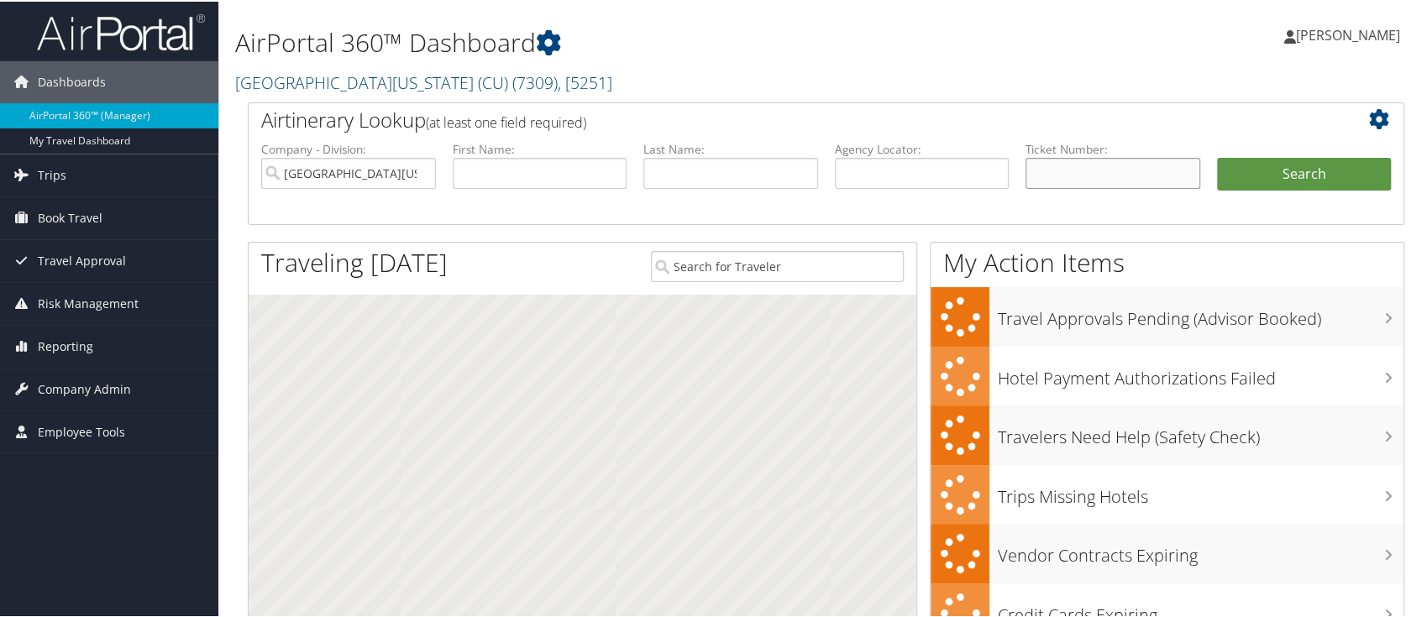
paste input "0167145067089"
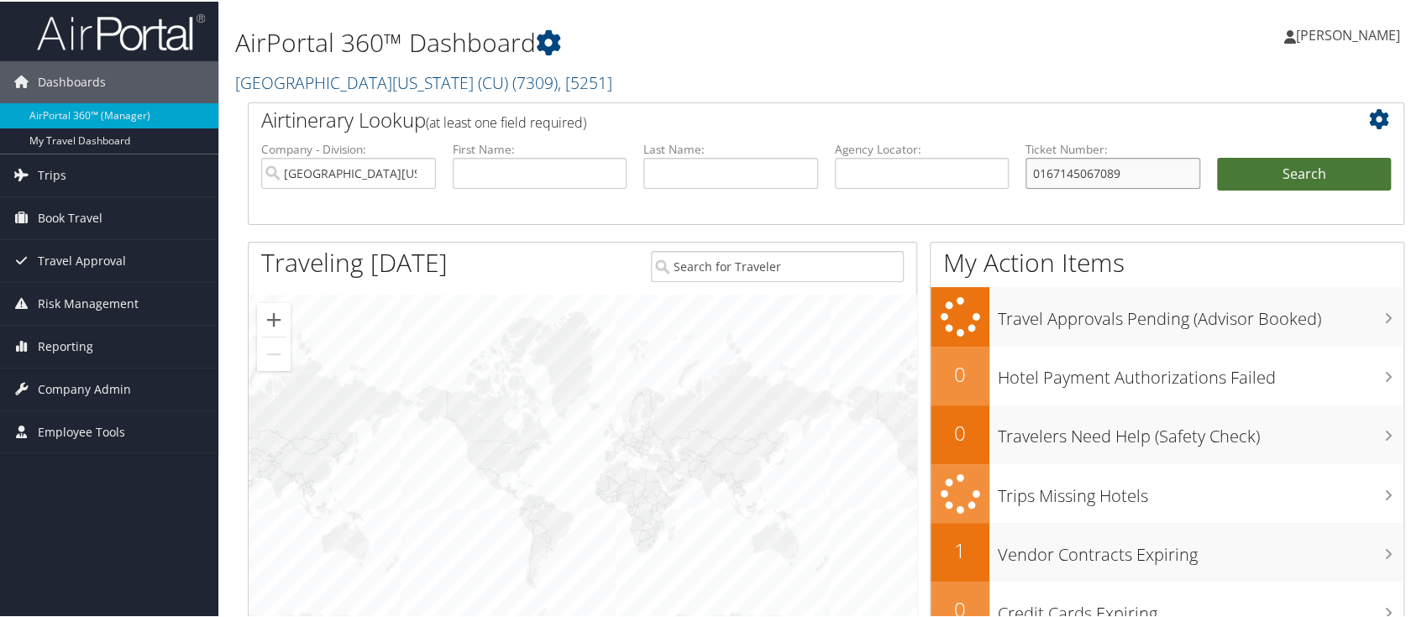
type input "0167145067089"
click at [1295, 178] on button "Search" at bounding box center [1304, 173] width 175 height 34
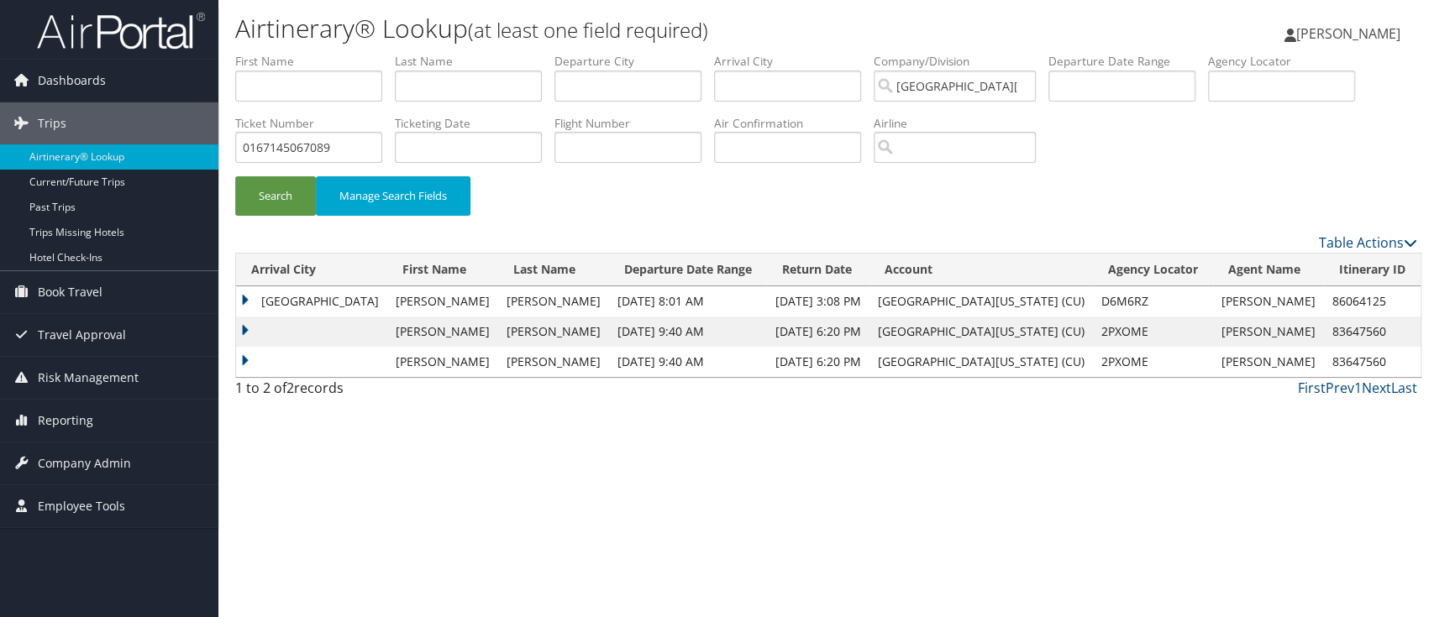
click at [247, 299] on td "Denver" at bounding box center [311, 301] width 151 height 30
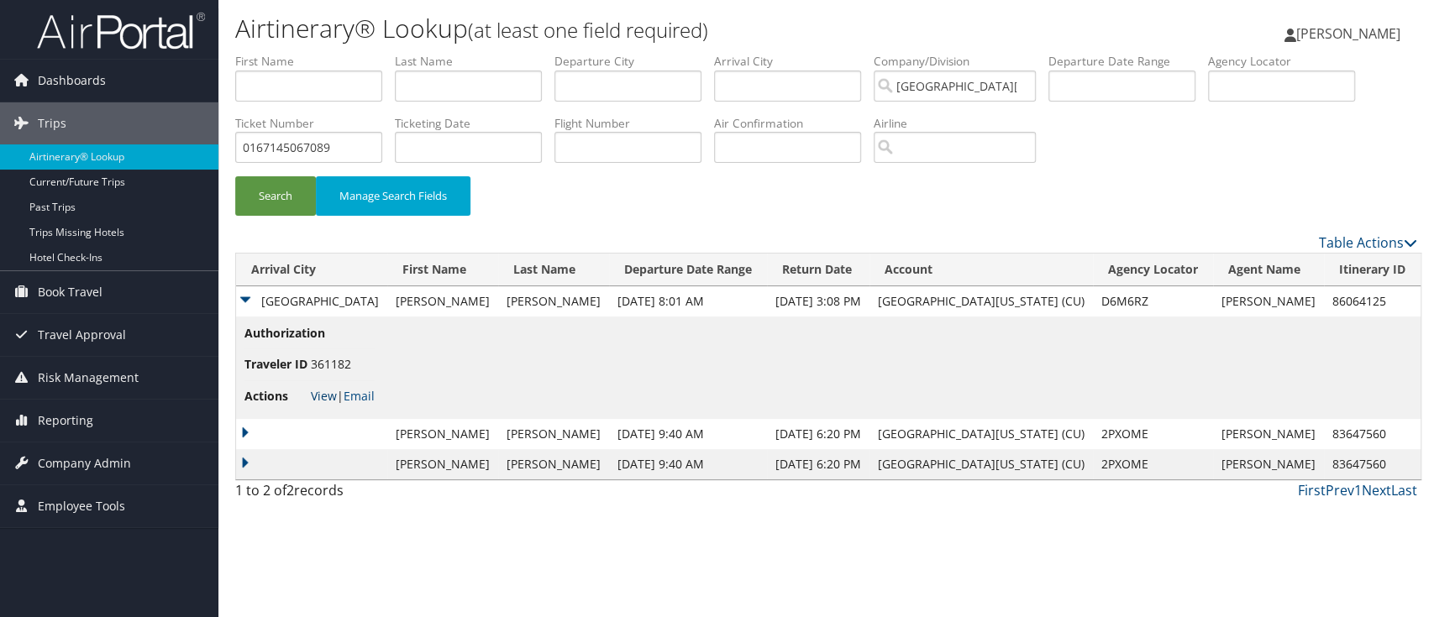
click at [324, 395] on link "View" at bounding box center [324, 396] width 26 height 16
click at [1024, 174] on li "Airline" at bounding box center [961, 145] width 175 height 61
drag, startPoint x: 337, startPoint y: 140, endPoint x: 180, endPoint y: 155, distance: 157.7
click at [189, 156] on div "Dashboards AirPortal 360™ (Manager) My Travel Dashboard Trips Airtinerary® Look…" at bounding box center [717, 308] width 1434 height 617
click at [269, 195] on button "Search" at bounding box center [275, 195] width 81 height 39
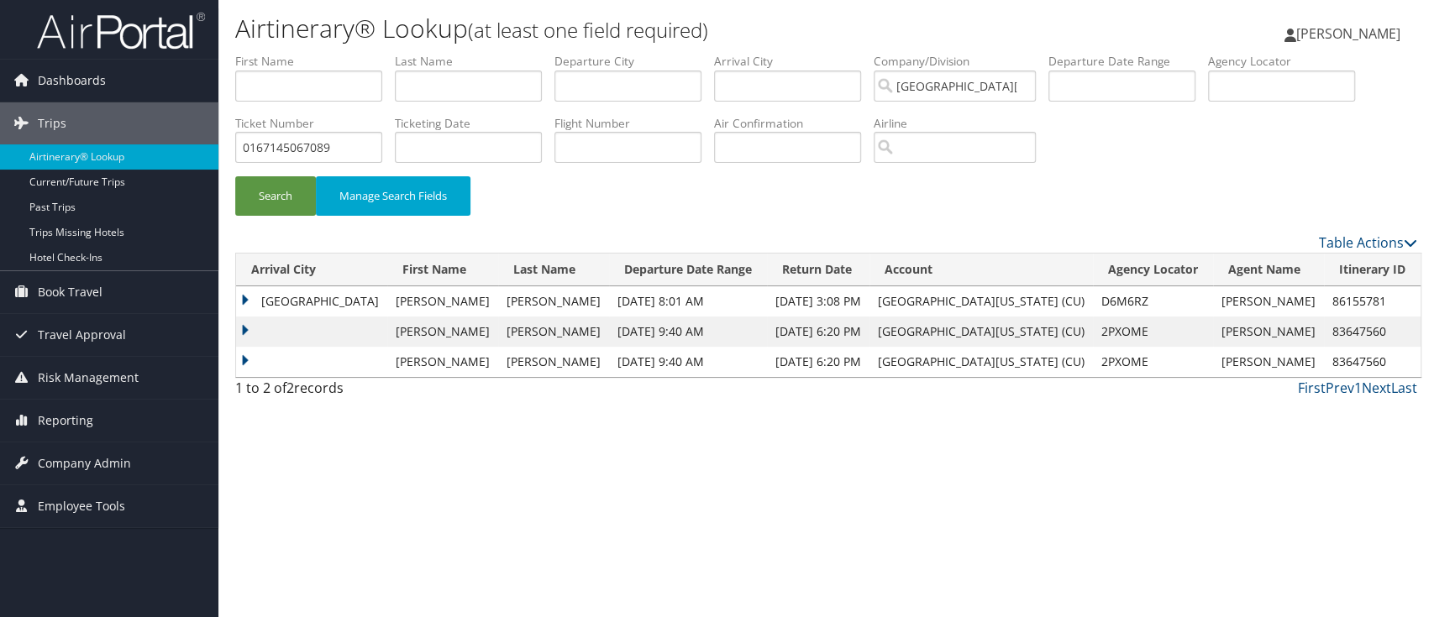
click at [242, 305] on td "Denver" at bounding box center [311, 301] width 151 height 30
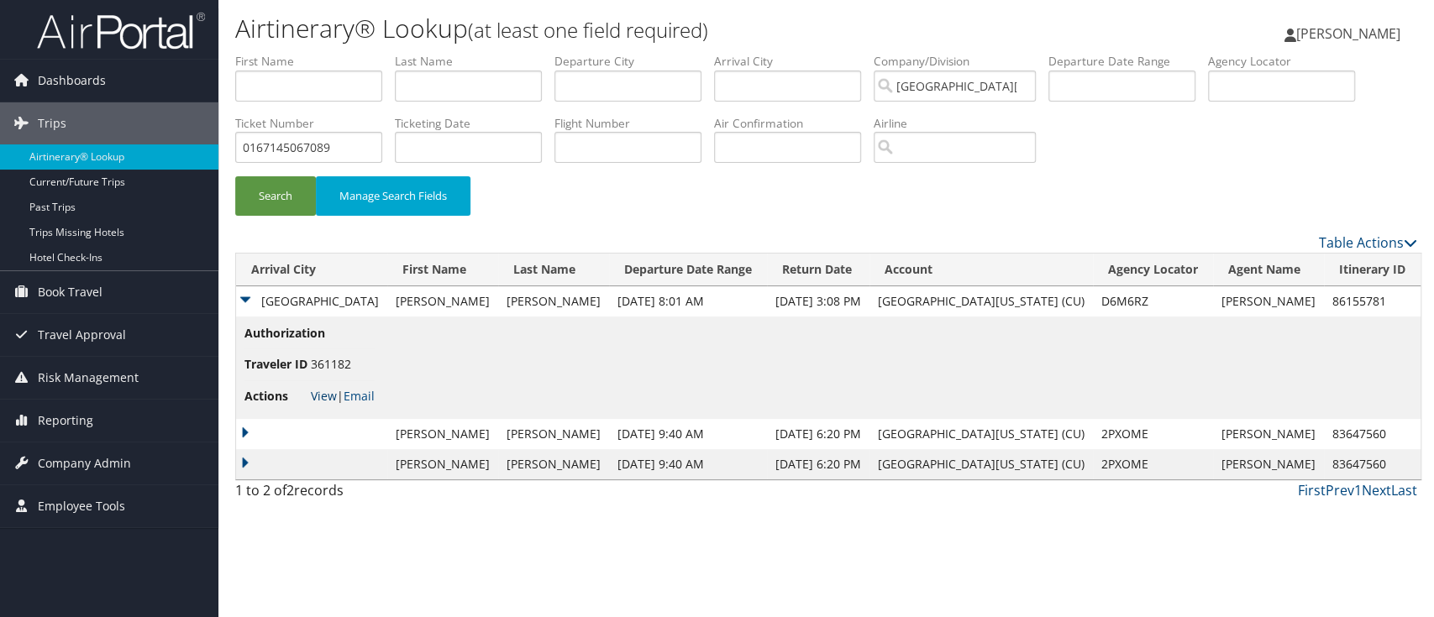
click at [332, 398] on link "View" at bounding box center [324, 396] width 26 height 16
click at [247, 433] on td at bounding box center [311, 434] width 151 height 30
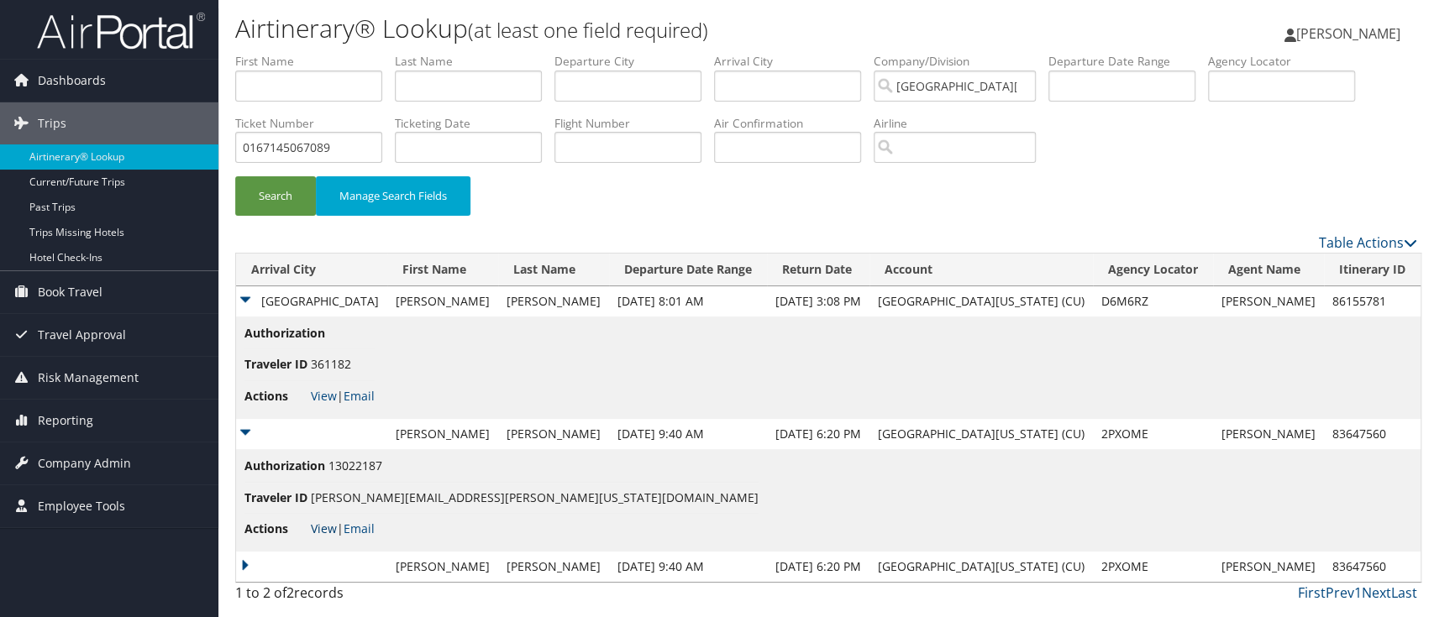
click at [322, 528] on link "View" at bounding box center [324, 529] width 26 height 16
click at [717, 212] on div "Search Manage Search Fields" at bounding box center [826, 204] width 1207 height 56
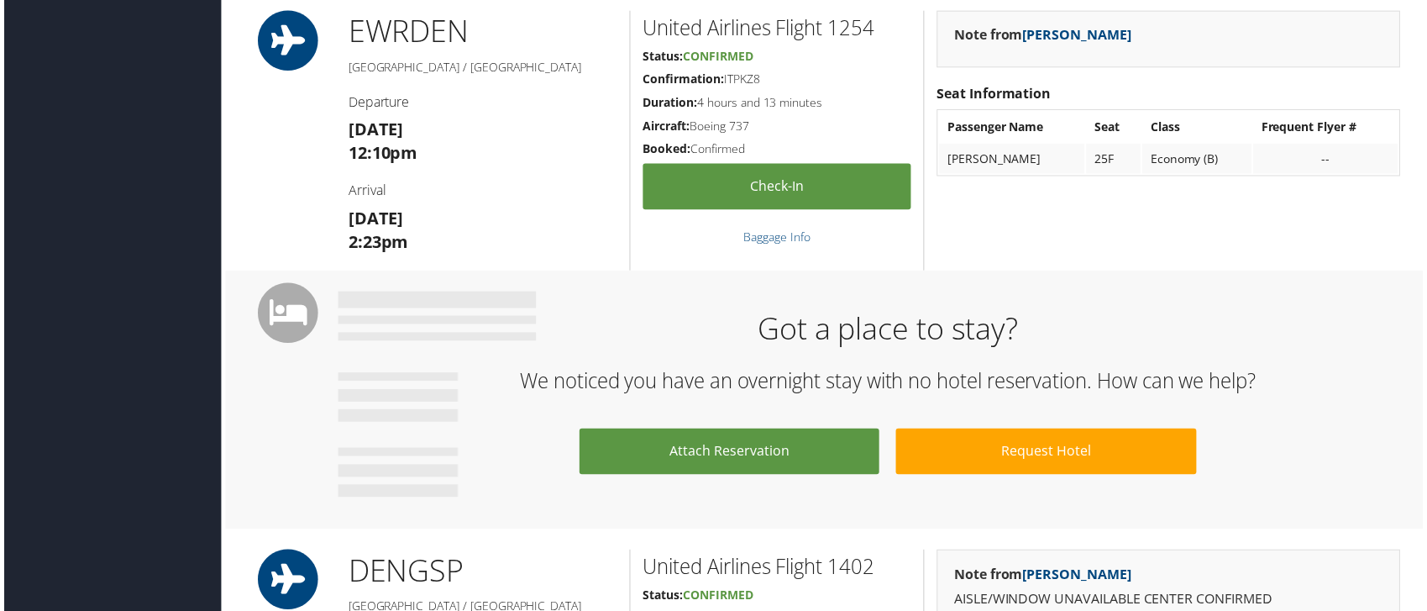
scroll to position [1568, 0]
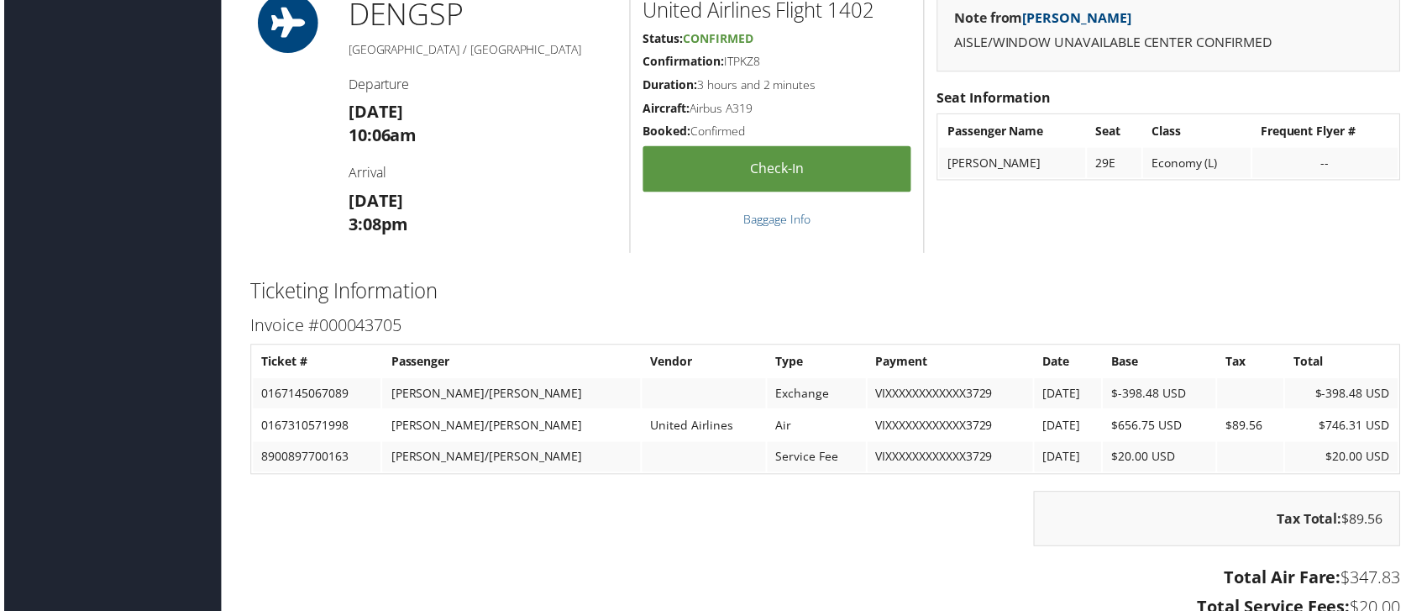
click at [551, 91] on div "DEN GSP [GEOGRAPHIC_DATA] / [GEOGRAPHIC_DATA] Departure [DATE] 10:06am Arrival …" at bounding box center [482, 123] width 296 height 261
click at [555, 255] on div "DEN GSP [GEOGRAPHIC_DATA] / [GEOGRAPHIC_DATA] Departure [DATE] 10:06am Arrival …" at bounding box center [482, 123] width 296 height 261
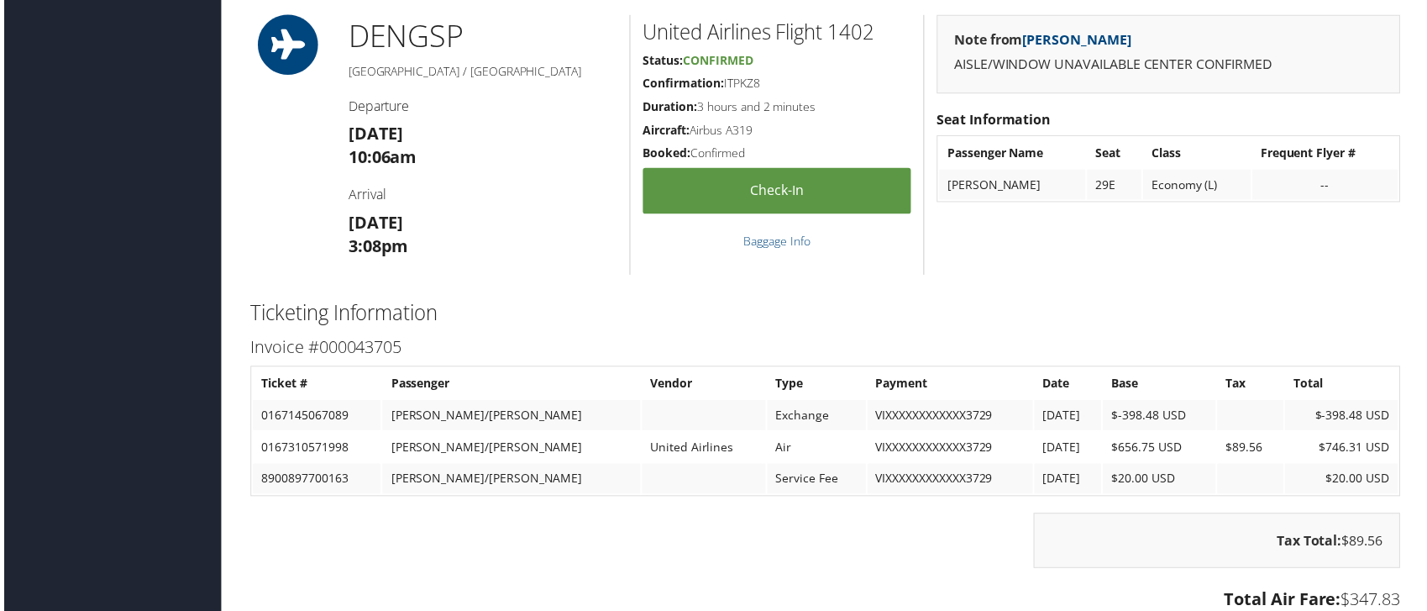
scroll to position [1568, 0]
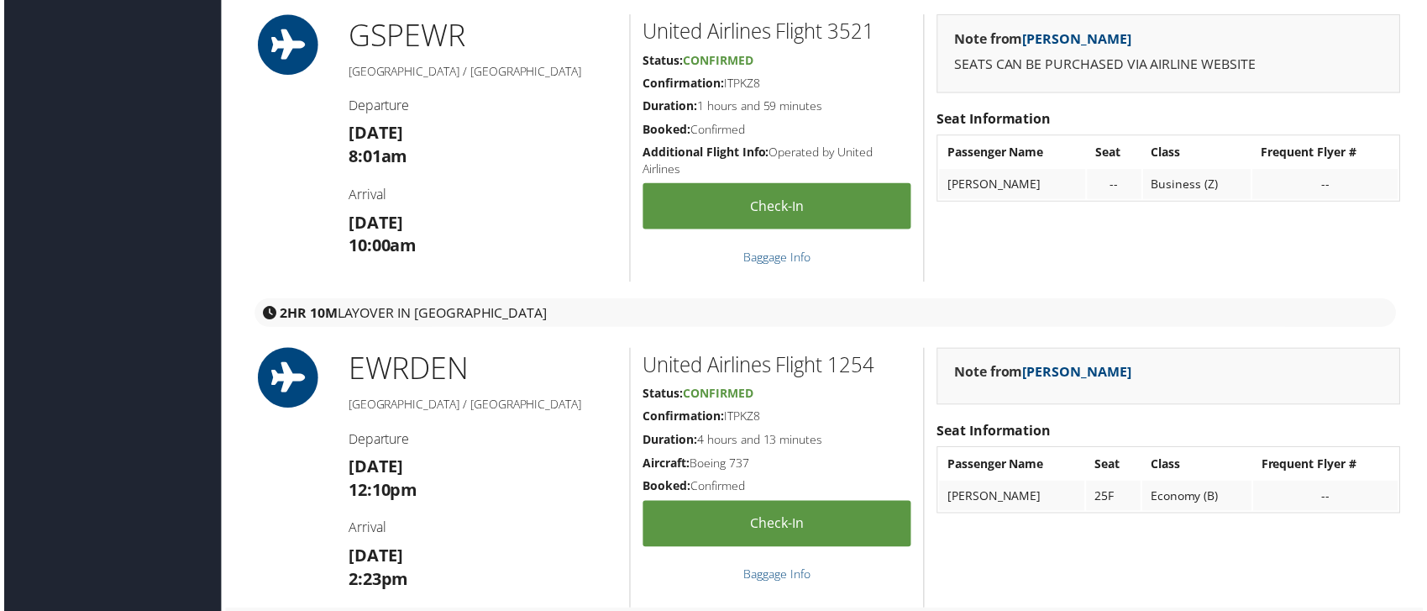
scroll to position [559, 0]
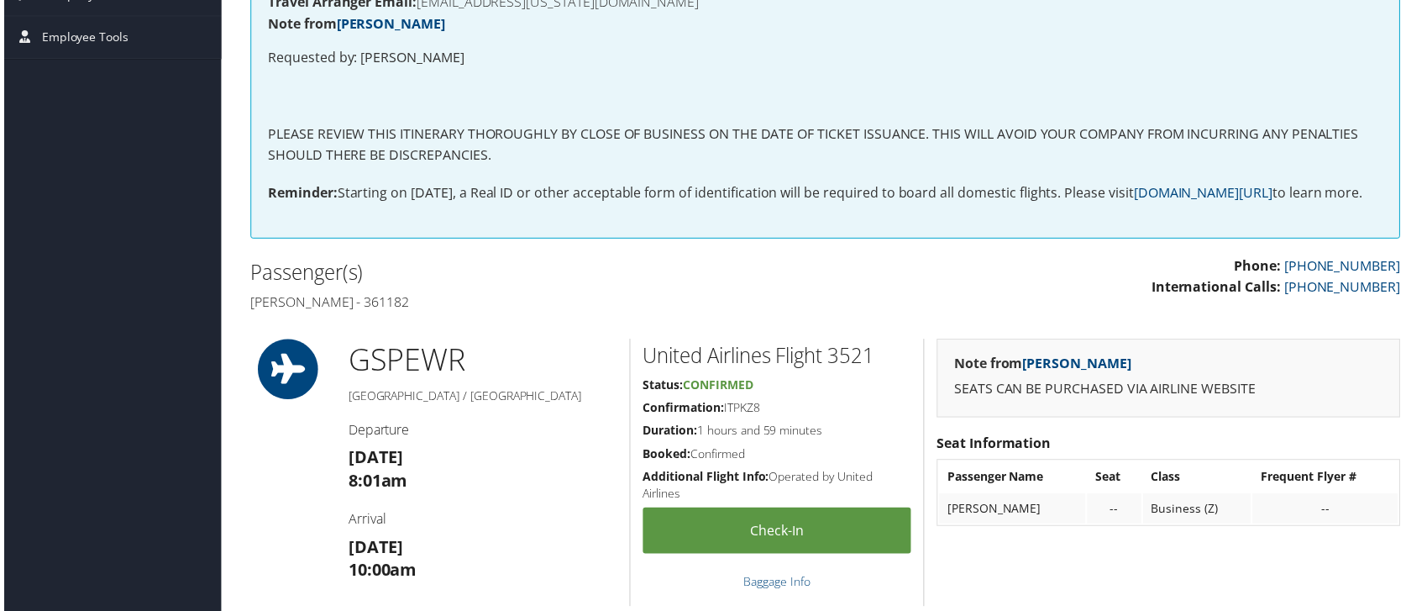
scroll to position [7, 0]
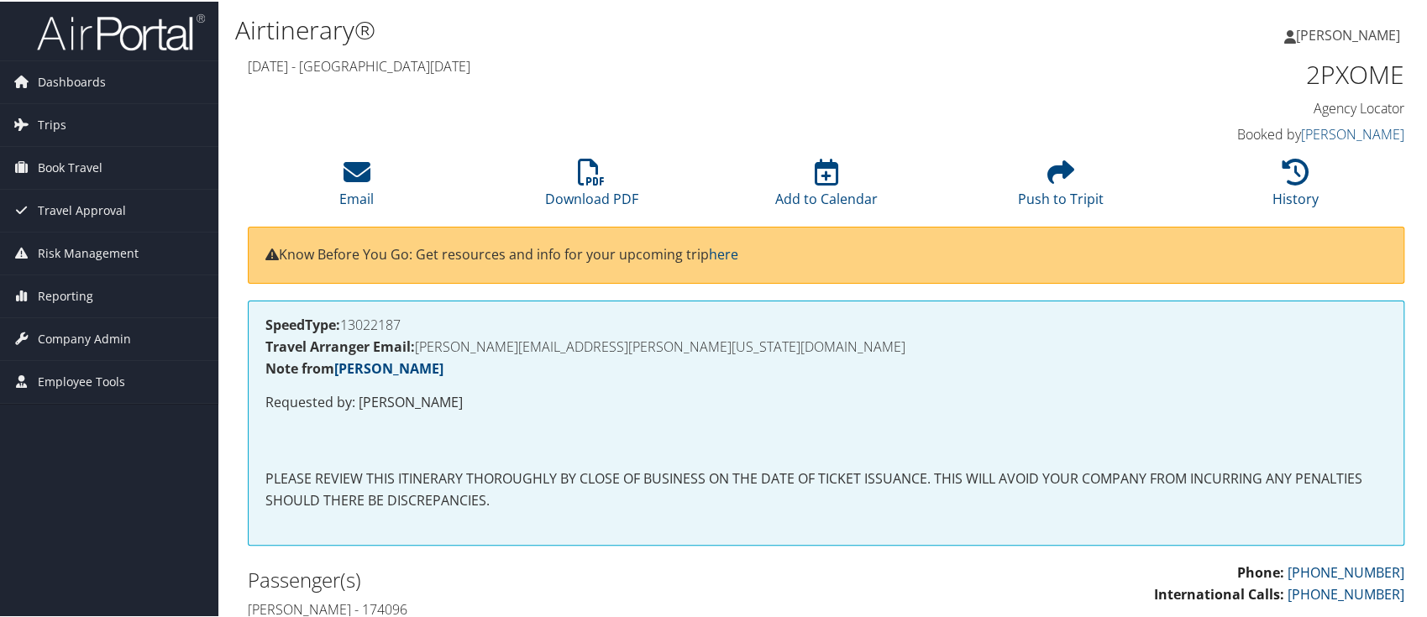
click at [386, 87] on div "Sat 26 Oct 2024 - Tue 29 Oct 2024 2PXOME Agency Locator Agency Locator 2PXOME B…" at bounding box center [826, 101] width 1182 height 96
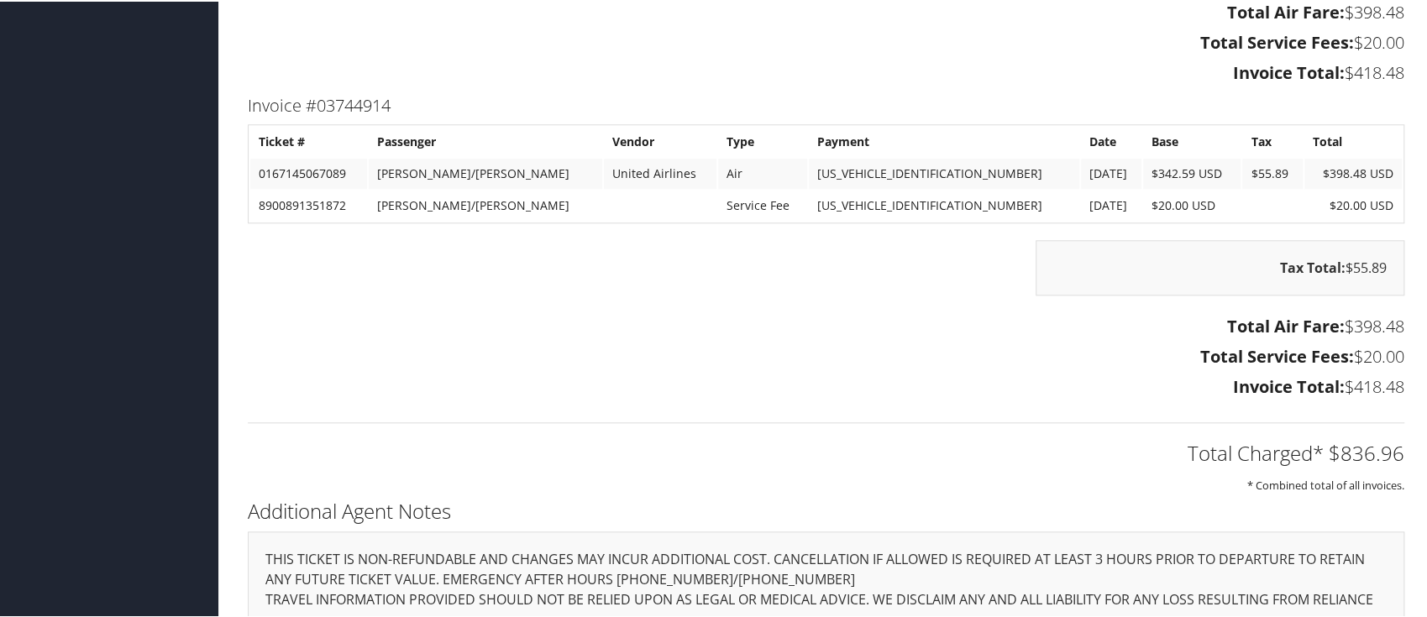
scroll to position [1120, 0]
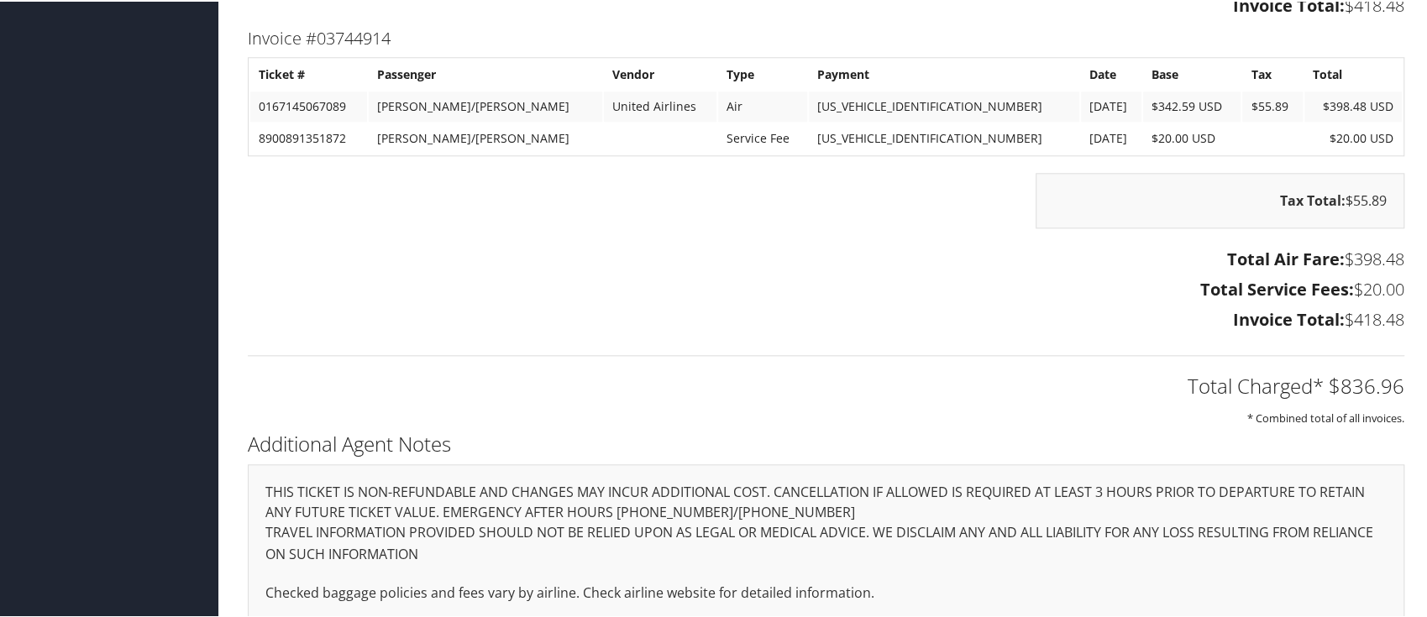
click at [707, 244] on div "Total Air Fare: $398.48 Total Service Fees: $20.00 Invoice Total: $418.48" at bounding box center [826, 290] width 1182 height 93
